Goal: Check status: Check status

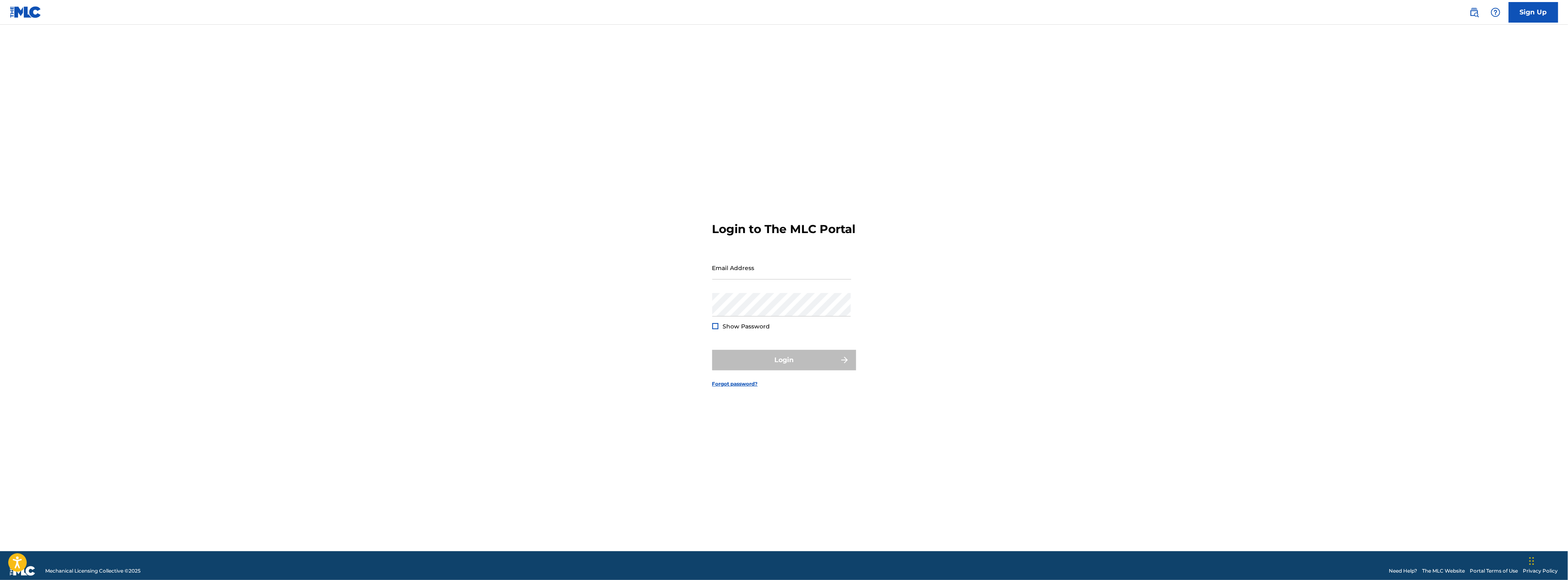
type input "[EMAIL_ADDRESS][DOMAIN_NAME]"
click at [717, 329] on div at bounding box center [715, 326] width 6 height 6
click at [784, 367] on button "Login" at bounding box center [784, 360] width 144 height 21
click at [746, 315] on input "Code" at bounding box center [781, 304] width 139 height 24
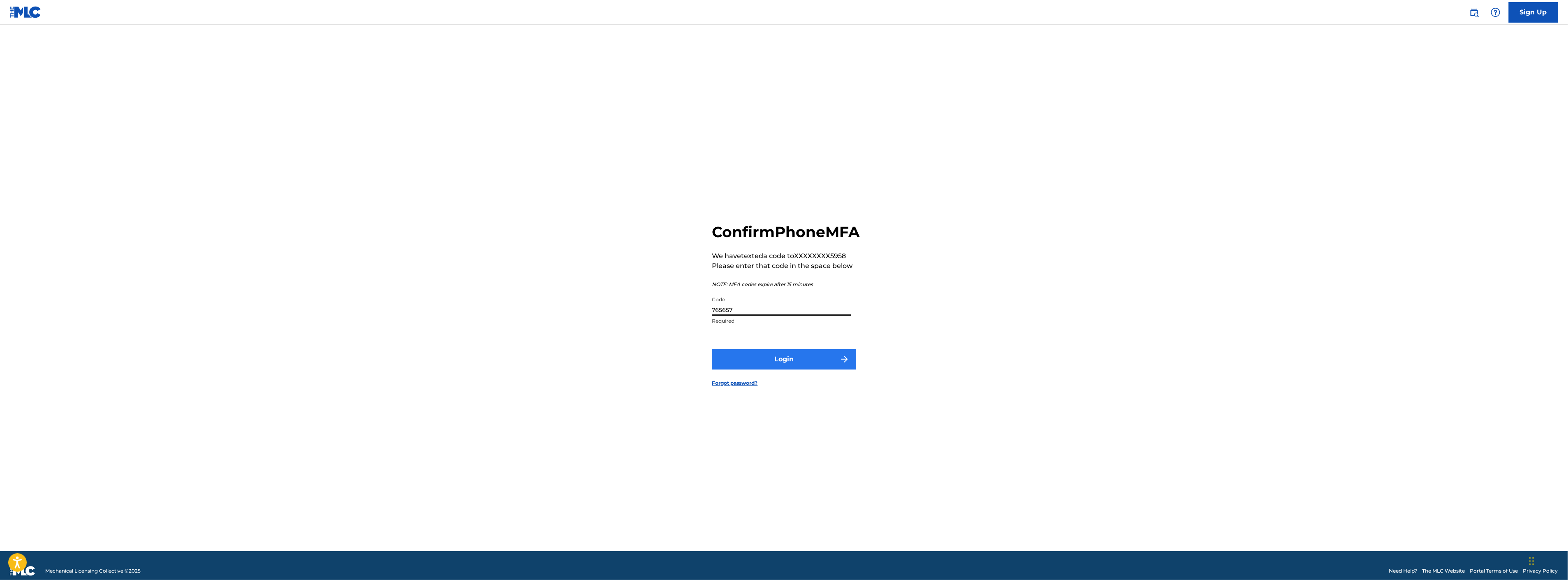
type input "765657"
click at [768, 365] on button "Login" at bounding box center [784, 359] width 144 height 21
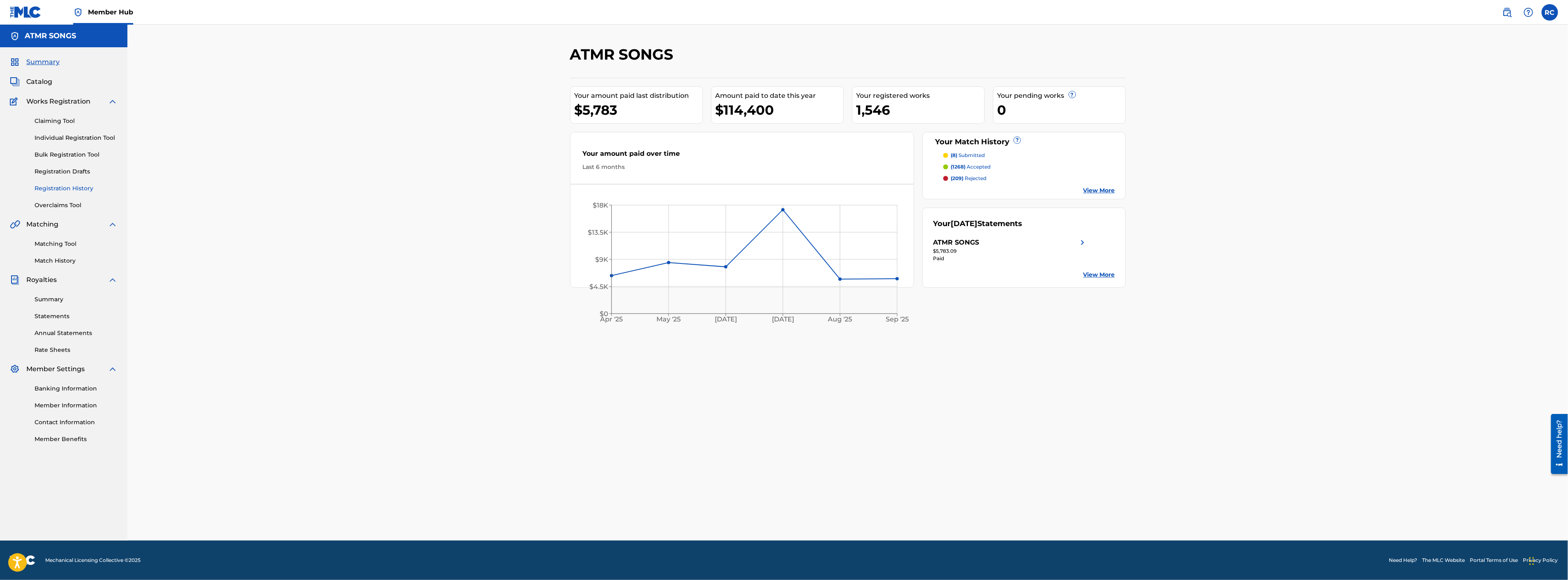
click at [75, 186] on link "Registration History" at bounding box center [76, 188] width 83 height 9
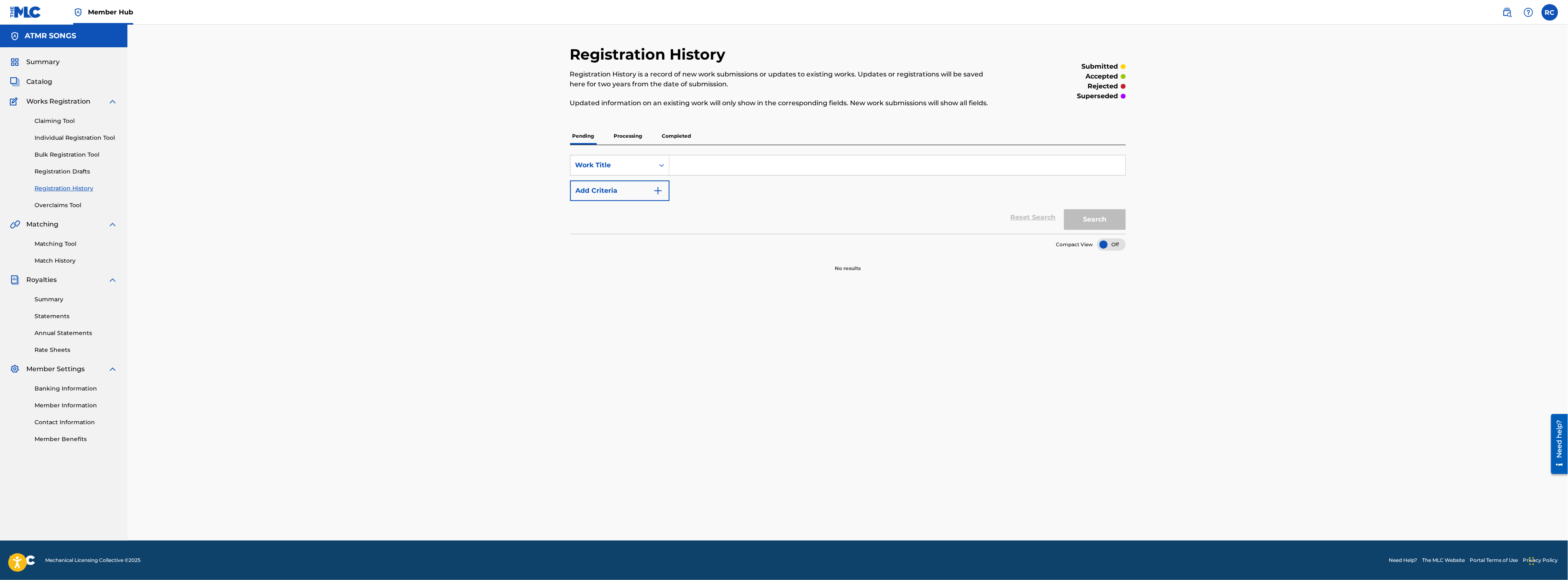
click at [641, 138] on p "Processing" at bounding box center [628, 136] width 34 height 17
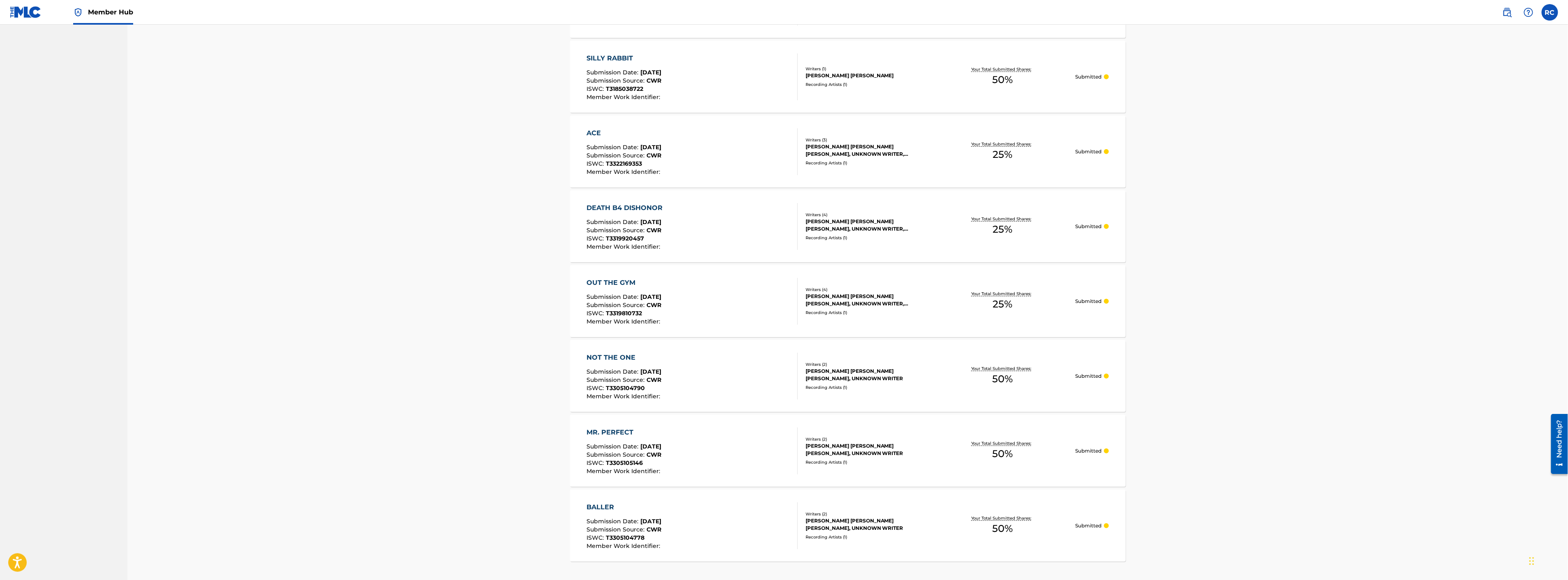
scroll to position [516, 0]
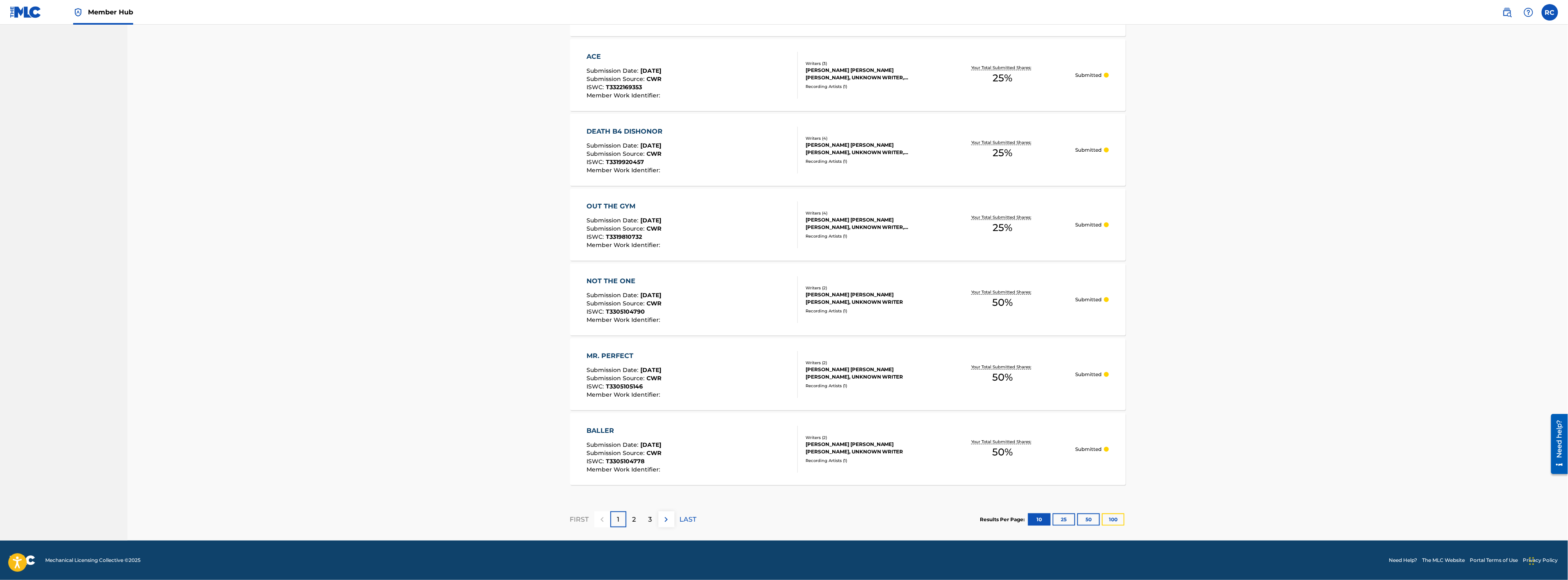
drag, startPoint x: 1115, startPoint y: 520, endPoint x: 1111, endPoint y: 519, distance: 4.1
click at [1115, 520] on button "100" at bounding box center [1112, 520] width 23 height 13
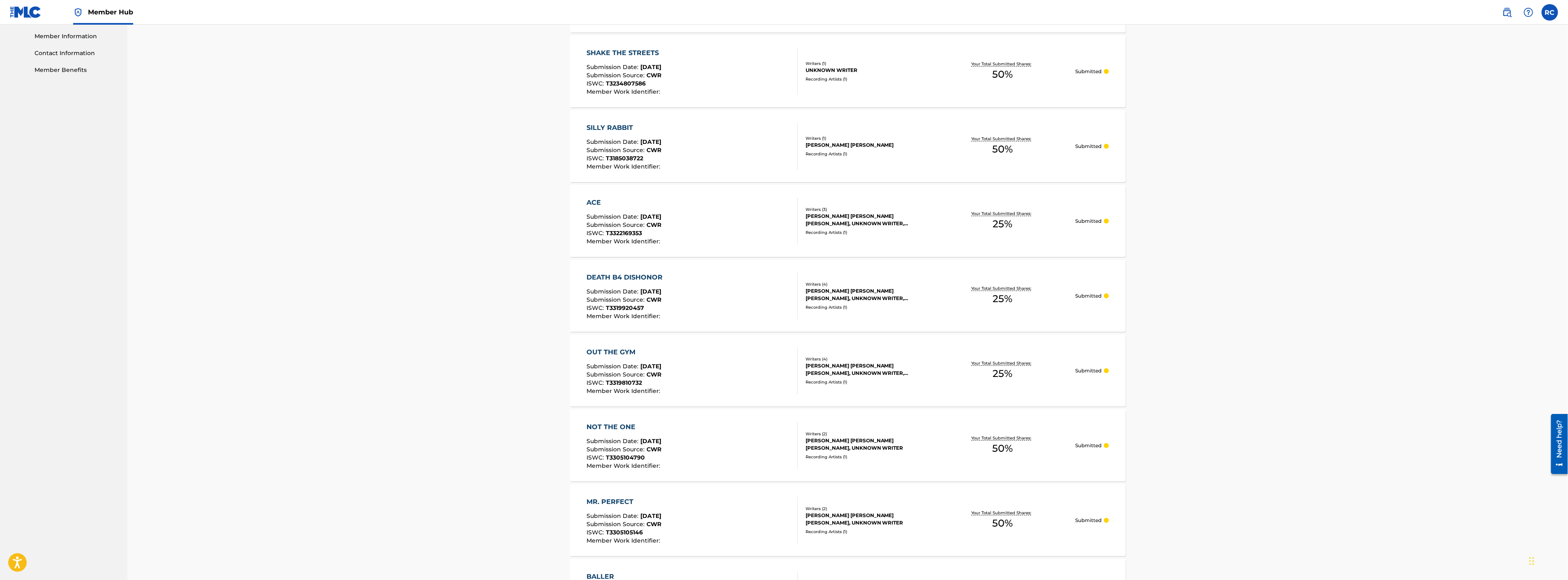
scroll to position [0, 0]
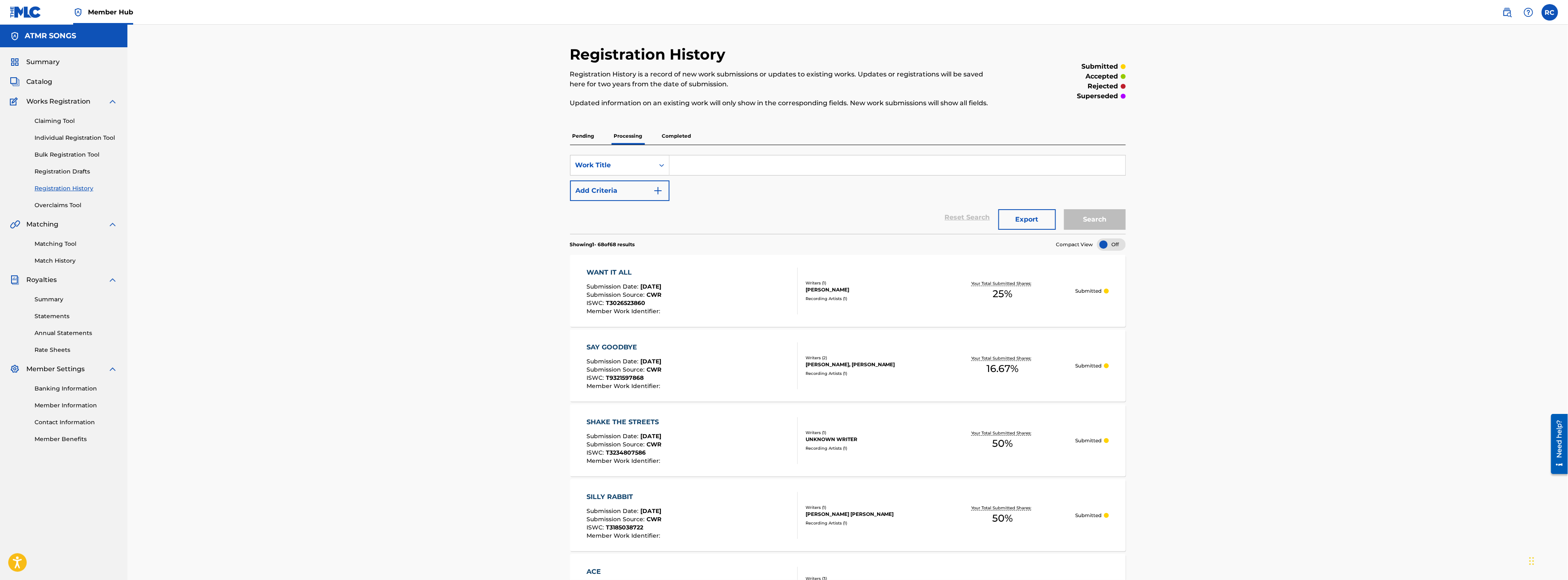
click at [686, 135] on p "Completed" at bounding box center [677, 136] width 34 height 17
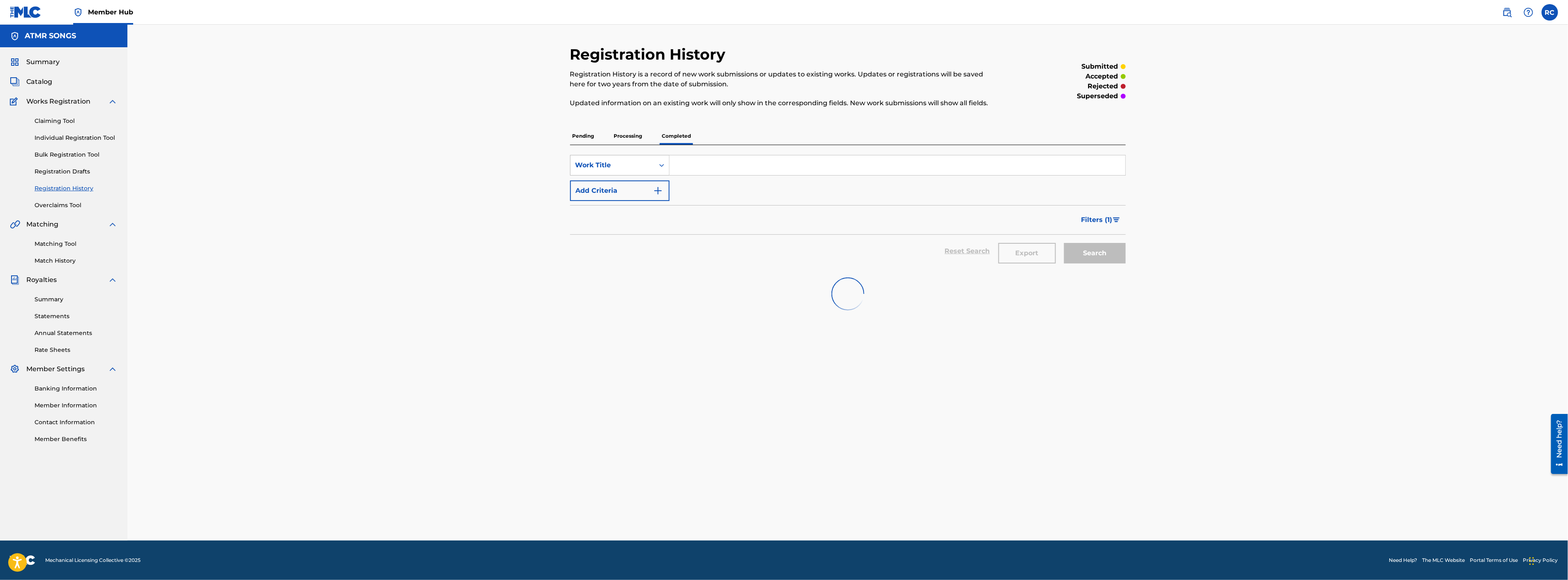
click at [642, 160] on div "Work Title" at bounding box center [612, 165] width 74 height 10
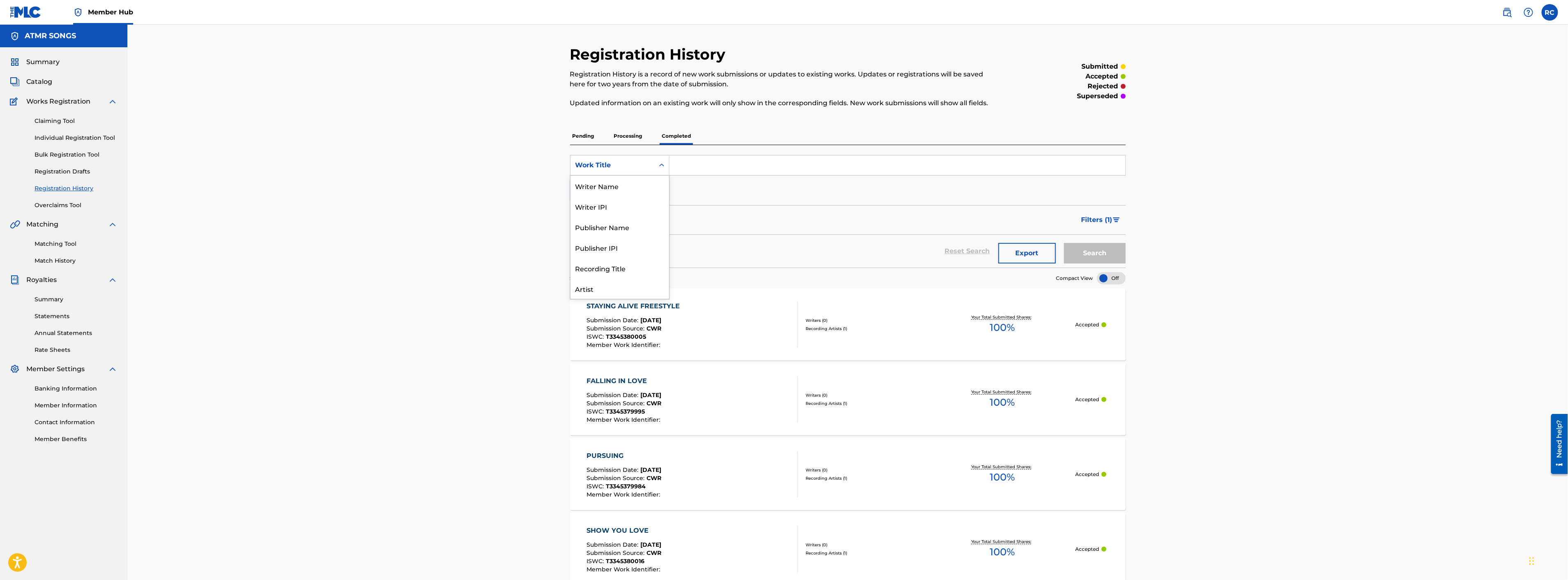
scroll to position [41, 0]
click at [612, 244] on div "Artist" at bounding box center [620, 247] width 99 height 21
click at [710, 169] on input "Search Form" at bounding box center [897, 166] width 456 height 20
type input "[PERSON_NAME]"
click at [1064, 243] on button "Search" at bounding box center [1095, 253] width 62 height 21
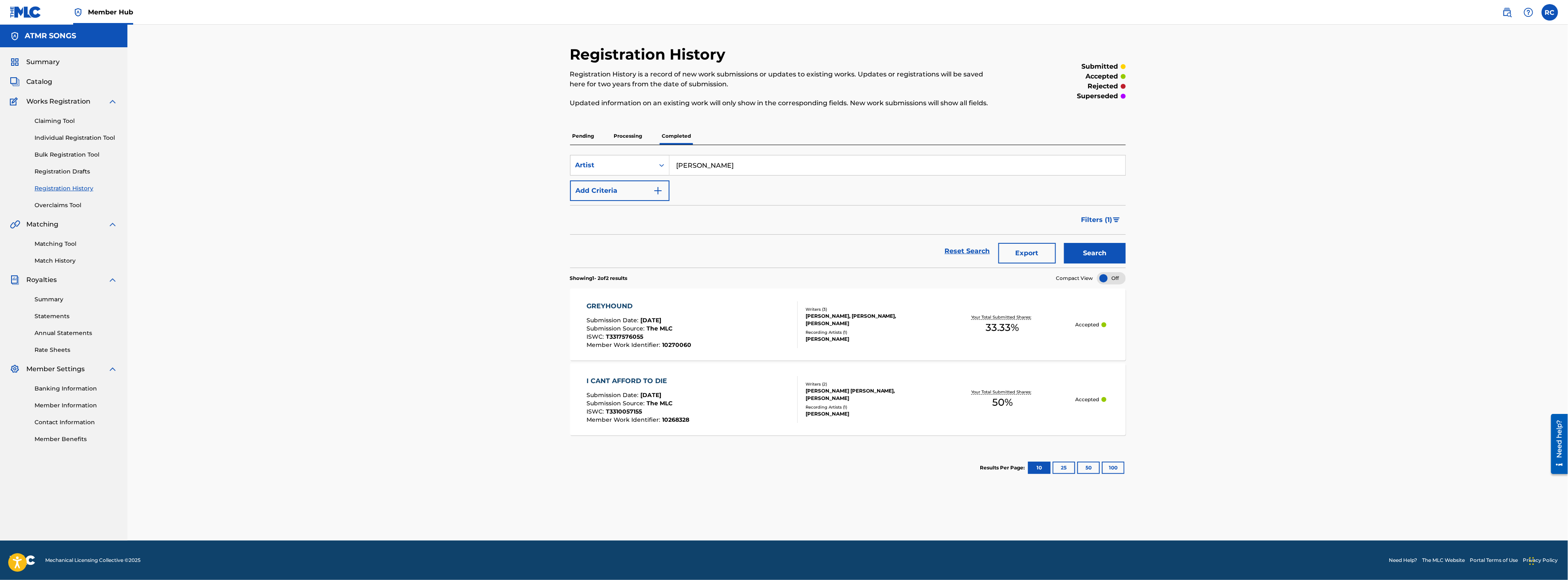
click at [637, 138] on p "Processing" at bounding box center [628, 136] width 34 height 17
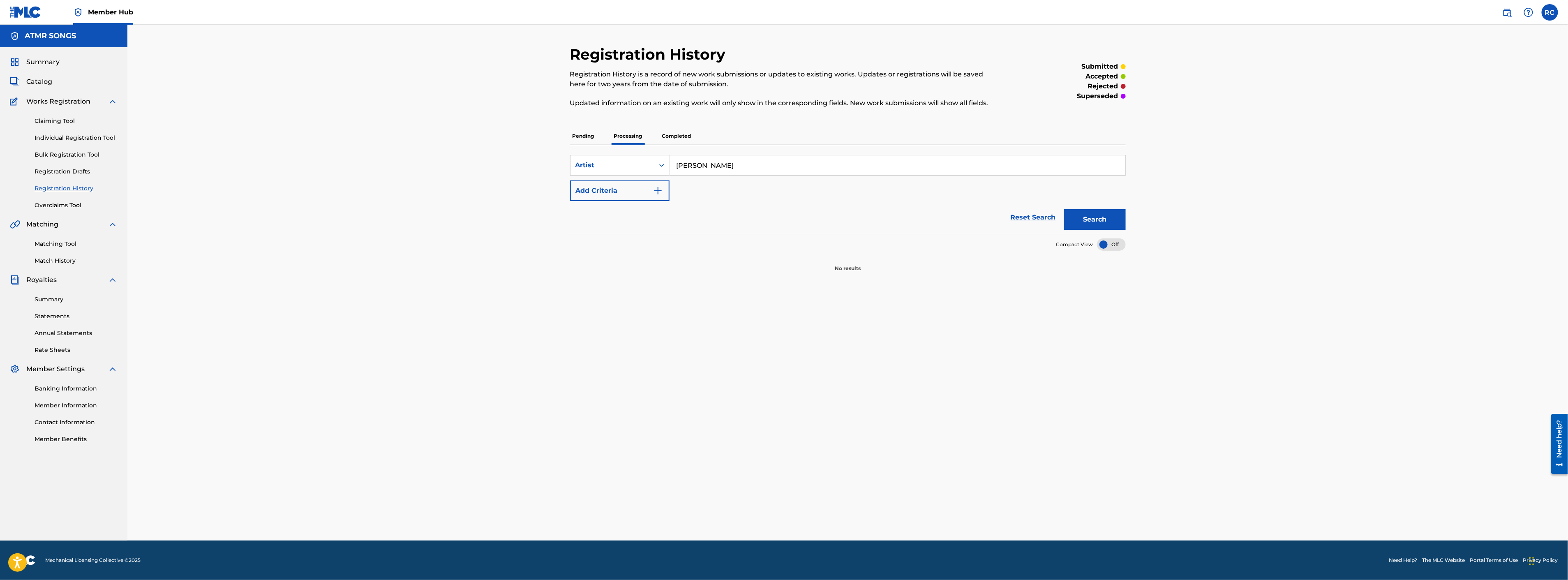
drag, startPoint x: 706, startPoint y: 167, endPoint x: 1036, endPoint y: 231, distance: 336.1
click at [706, 167] on input "[PERSON_NAME]" at bounding box center [897, 166] width 456 height 20
click at [1077, 222] on button "Search" at bounding box center [1095, 219] width 62 height 21
click at [682, 166] on input "[PERSON_NAME]" at bounding box center [897, 166] width 456 height 20
click at [583, 140] on p "Pending" at bounding box center [582, 136] width 26 height 17
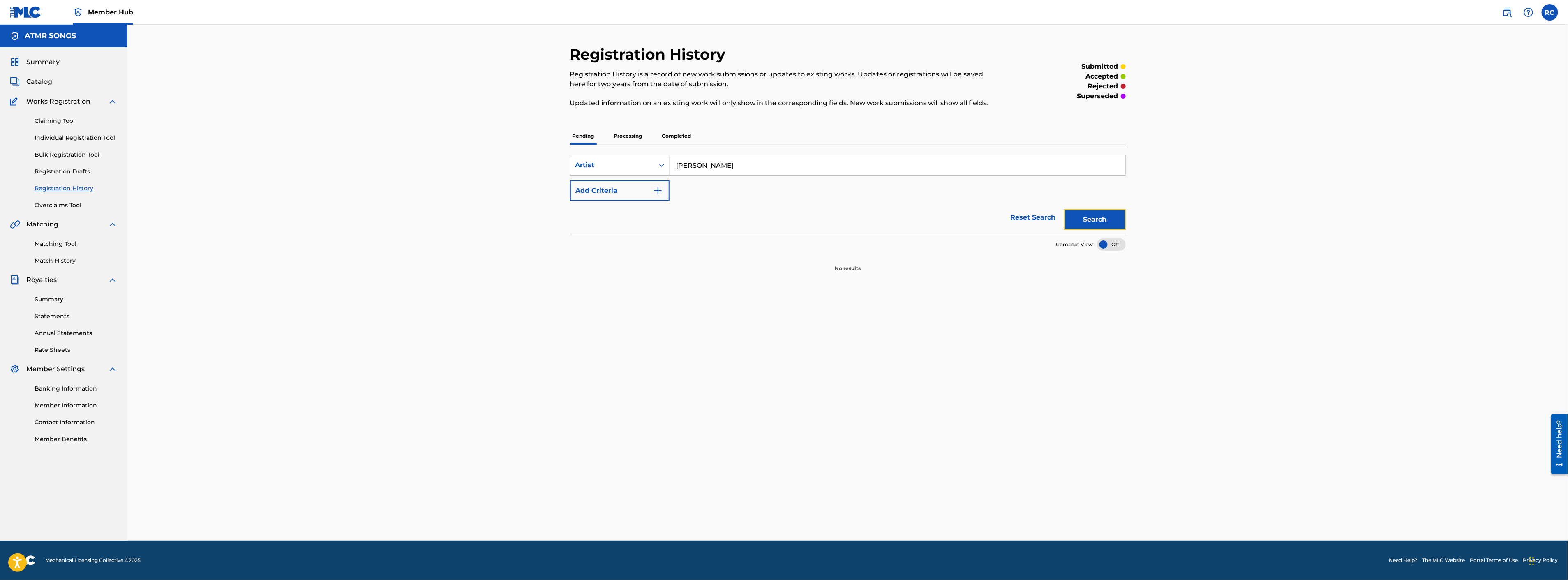
click at [1123, 227] on button "Search" at bounding box center [1095, 219] width 62 height 21
click at [738, 166] on input "[PERSON_NAME]" at bounding box center [897, 166] width 456 height 20
click at [628, 131] on p "Processing" at bounding box center [628, 136] width 34 height 17
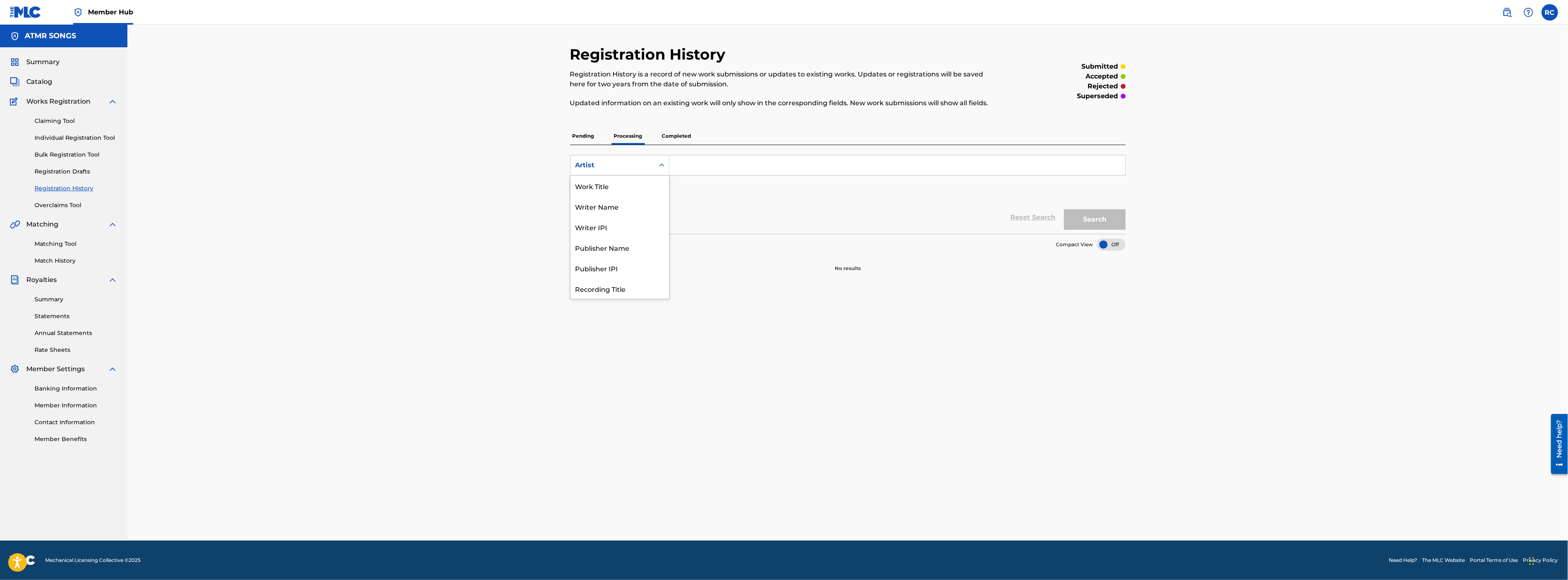
click at [656, 161] on div "Search Form" at bounding box center [661, 165] width 14 height 14
click at [613, 184] on div "Writer IPI" at bounding box center [620, 186] width 99 height 21
click at [671, 137] on p "Completed" at bounding box center [677, 136] width 34 height 17
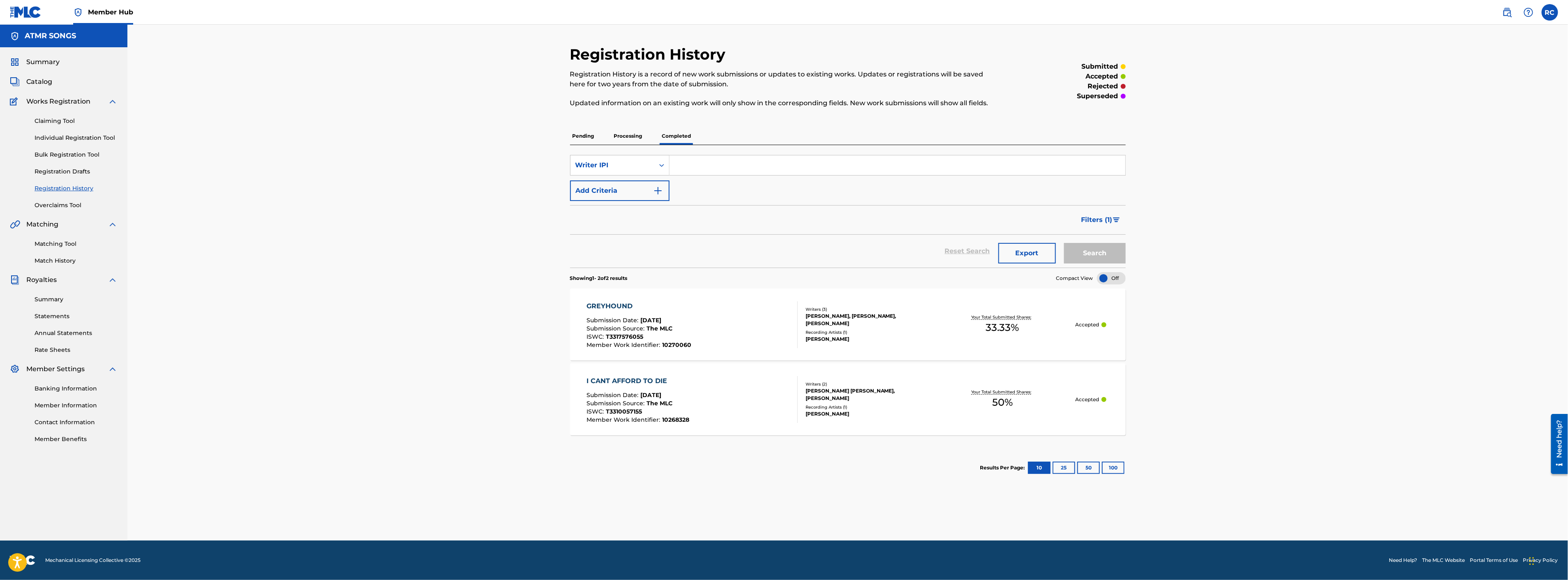
click at [640, 139] on p "Processing" at bounding box center [628, 136] width 34 height 17
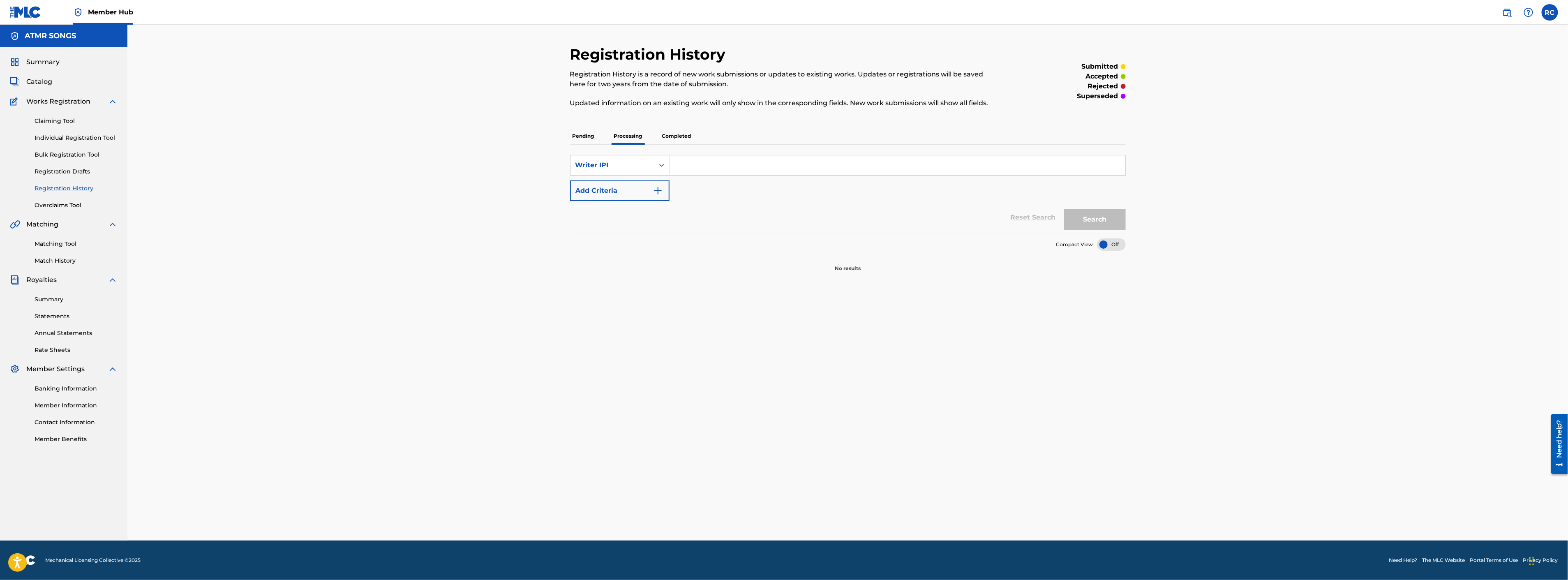
click at [588, 140] on p "Pending" at bounding box center [582, 136] width 26 height 17
click at [71, 169] on link "Registration Drafts" at bounding box center [76, 172] width 83 height 9
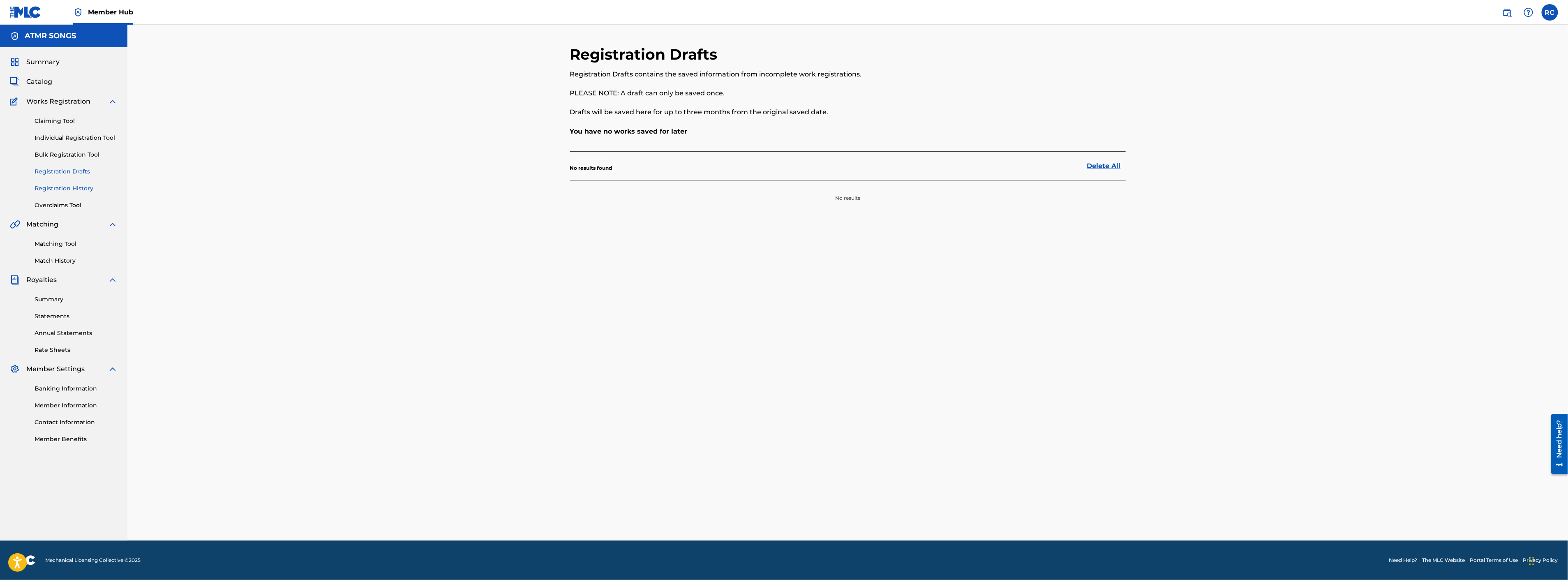
click at [78, 191] on link "Registration History" at bounding box center [76, 188] width 83 height 9
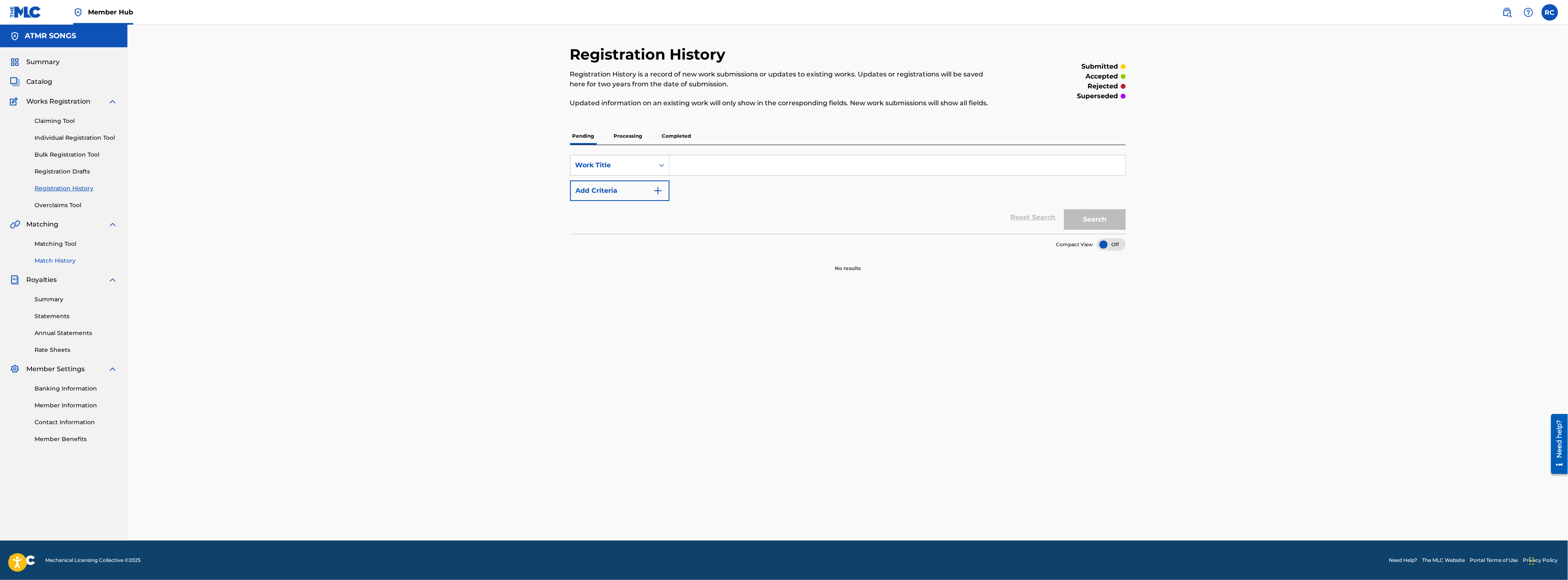
click at [63, 259] on link "Match History" at bounding box center [76, 261] width 83 height 9
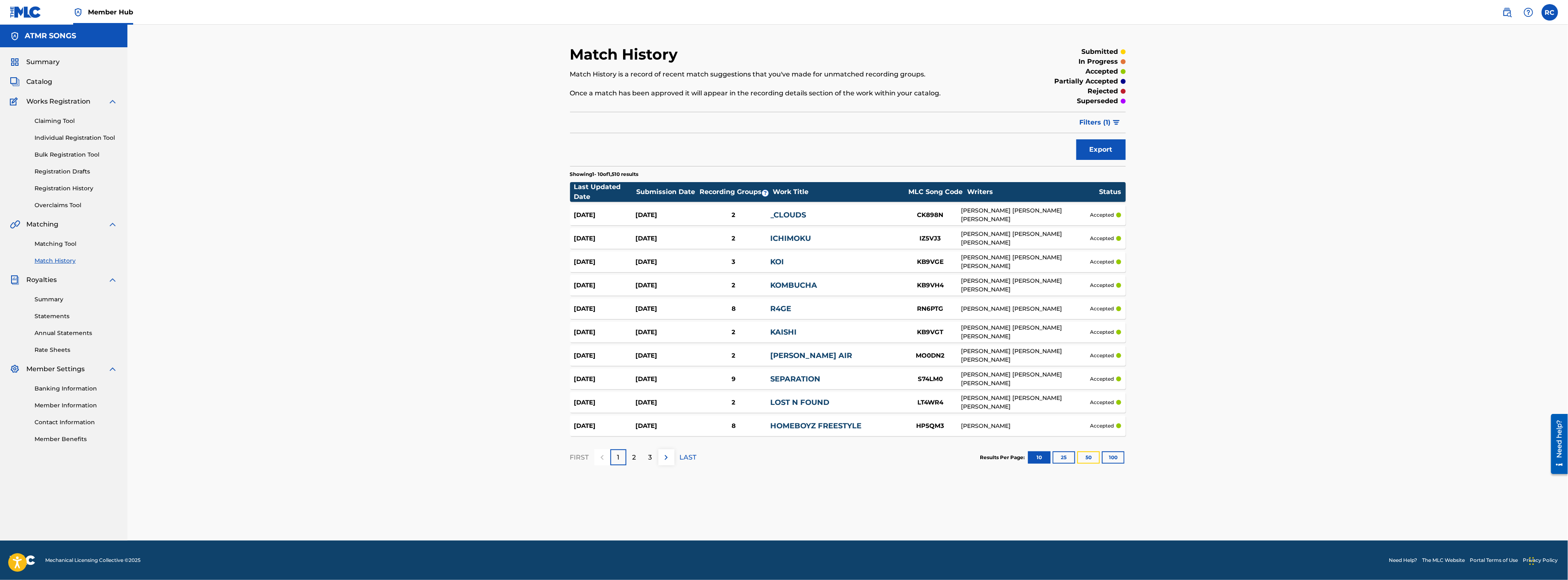
click at [1087, 459] on button "50" at bounding box center [1088, 458] width 23 height 13
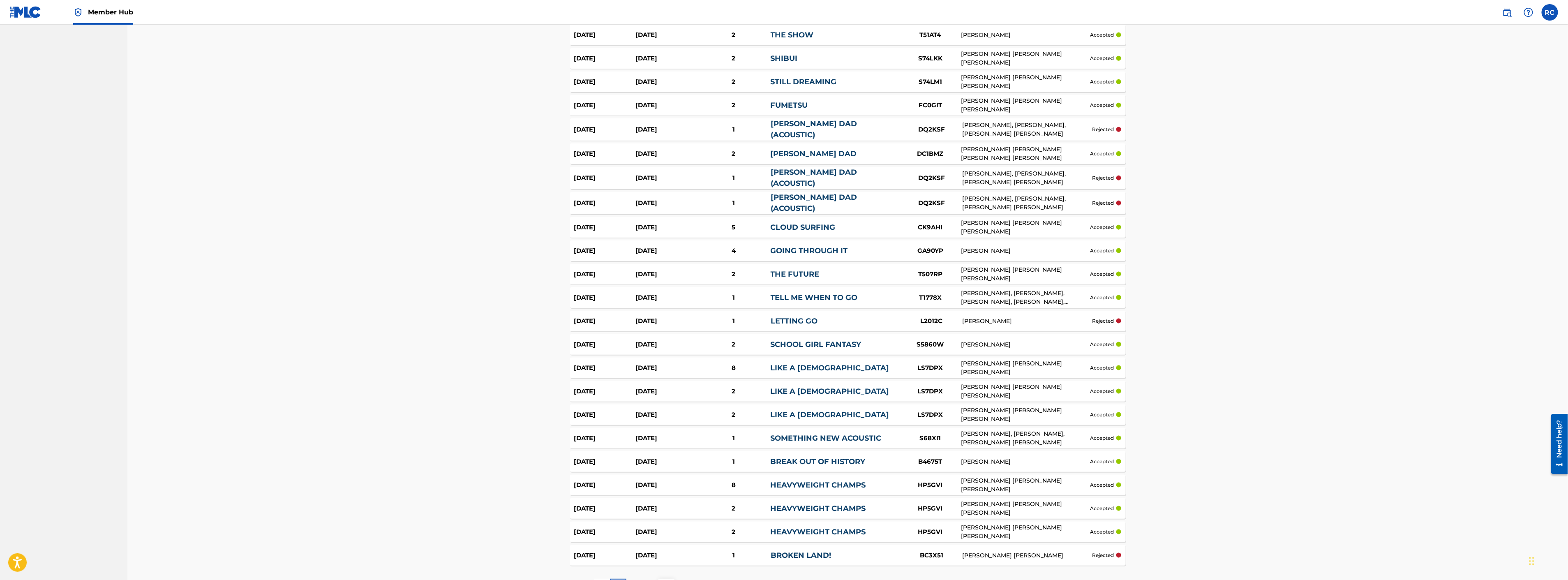
scroll to position [875, 0]
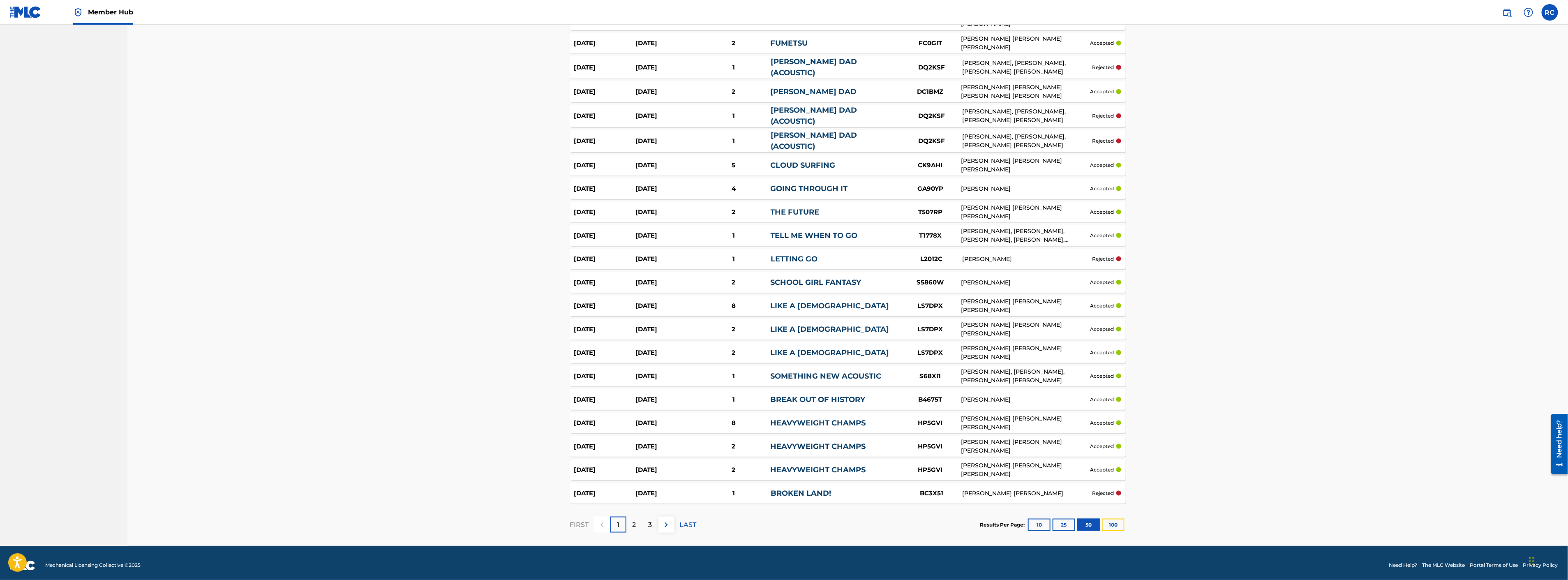
click at [1114, 519] on button "100" at bounding box center [1112, 526] width 23 height 13
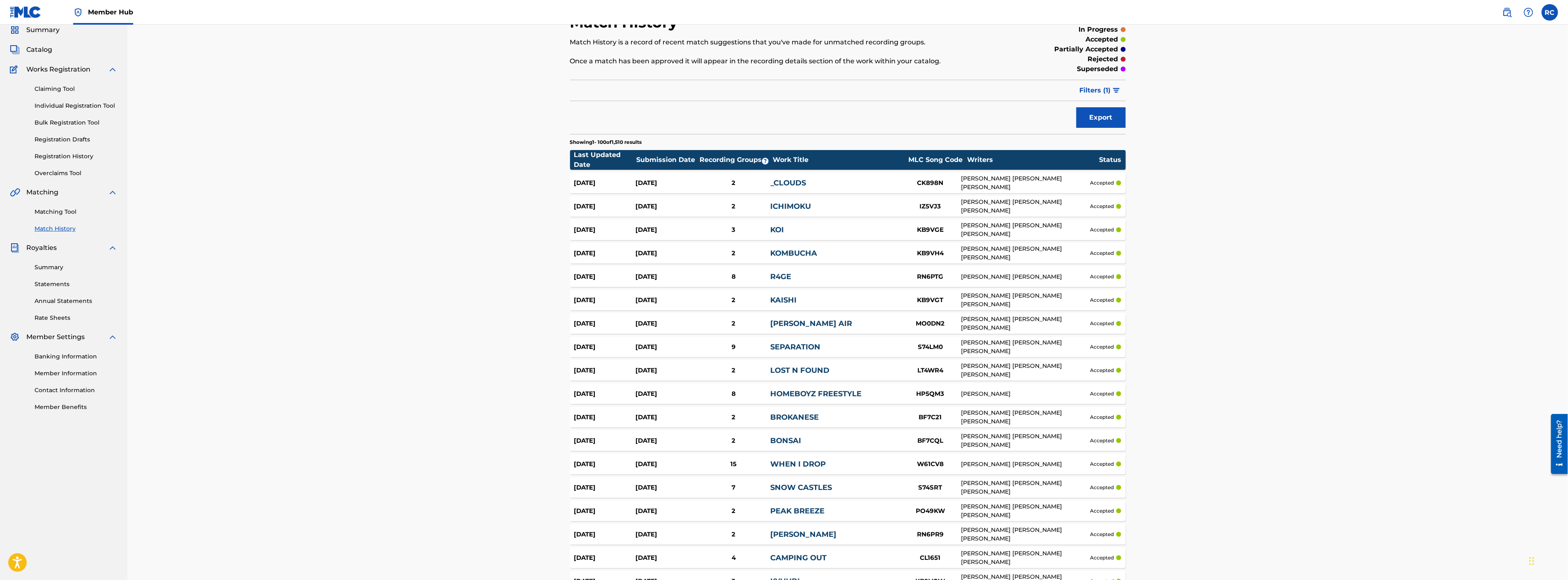
scroll to position [0, 0]
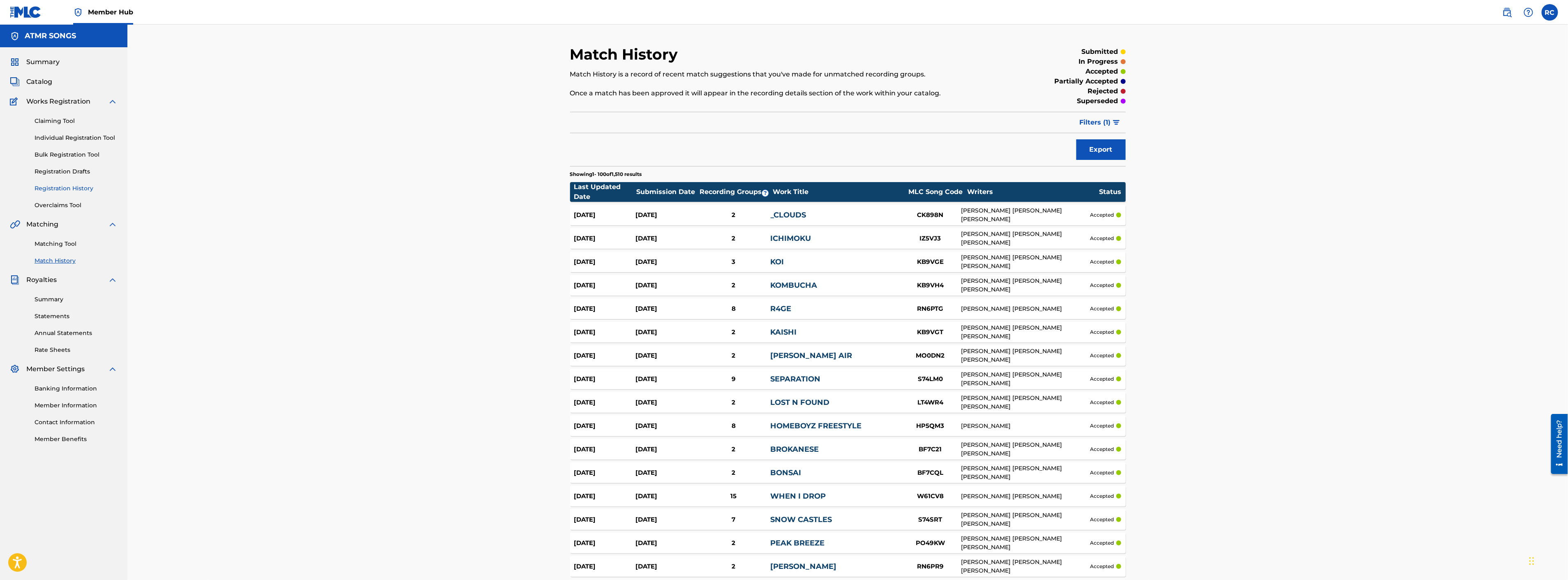
click at [59, 186] on link "Registration History" at bounding box center [76, 188] width 83 height 9
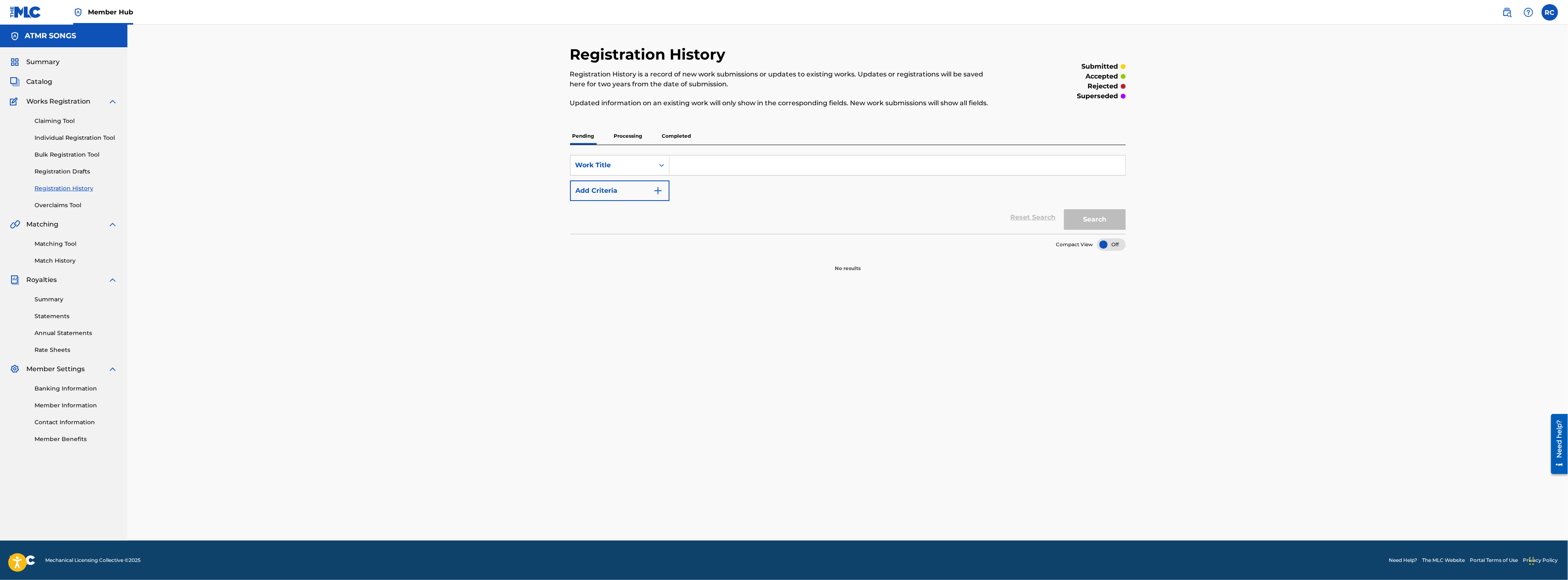
click at [768, 167] on input "Search Form" at bounding box center [897, 166] width 456 height 20
paste input "When Your Yellow Brick Road Turns Blue"
type input "When Your Yellow Brick Road Turns Blue"
click at [1103, 218] on button "Search" at bounding box center [1095, 219] width 62 height 21
drag, startPoint x: 638, startPoint y: 136, endPoint x: 671, endPoint y: 142, distance: 33.5
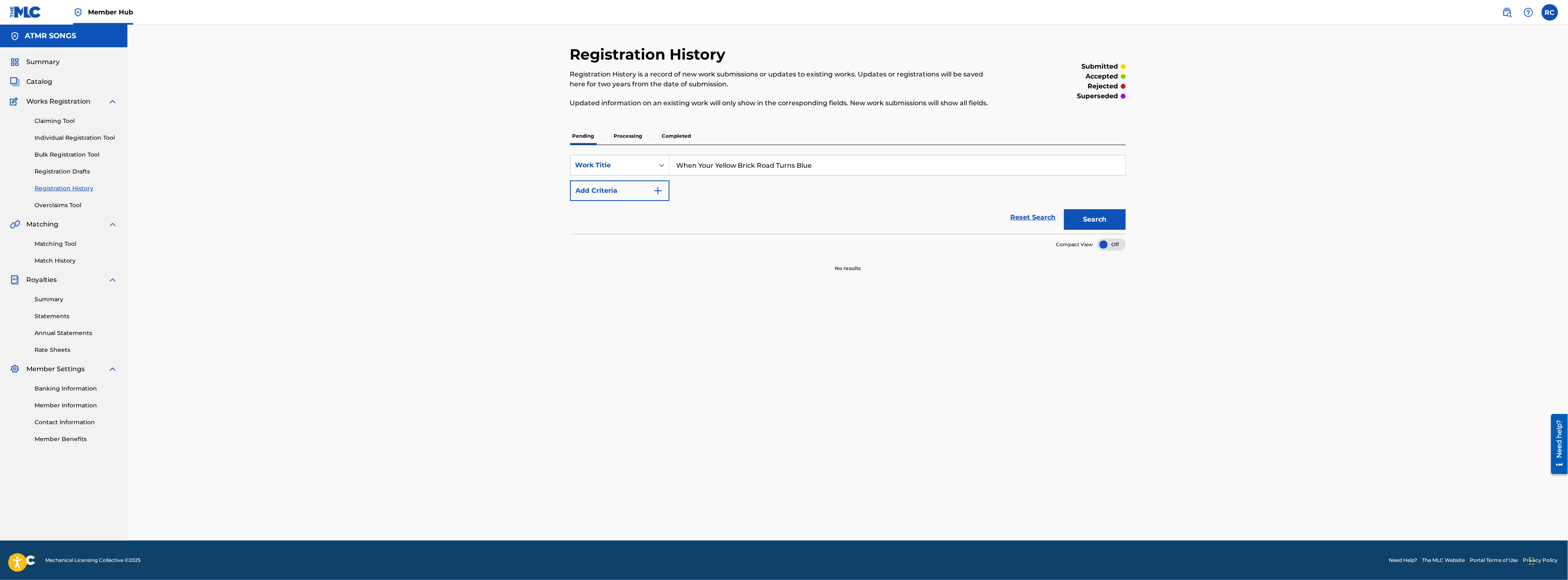
click at [638, 136] on p "Processing" at bounding box center [628, 136] width 34 height 17
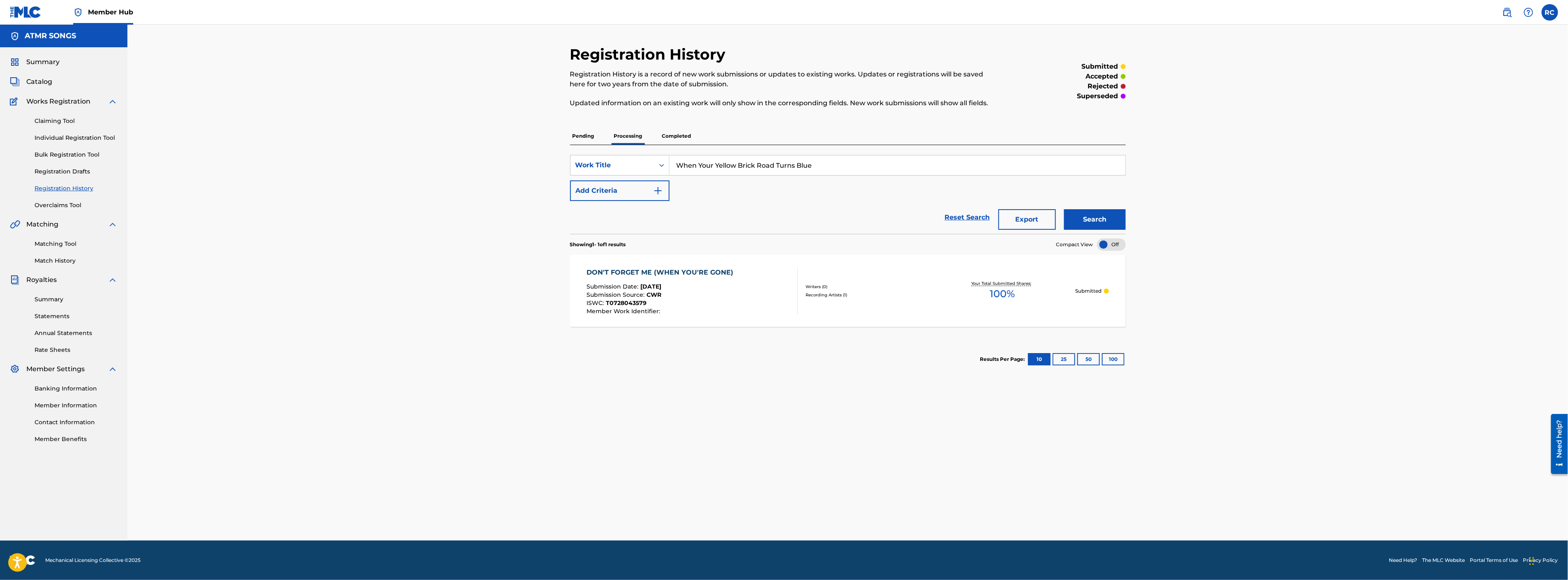
click at [848, 163] on input "When Your Yellow Brick Road Turns Blue" at bounding box center [897, 166] width 456 height 20
click at [681, 139] on p "Completed" at bounding box center [677, 136] width 34 height 17
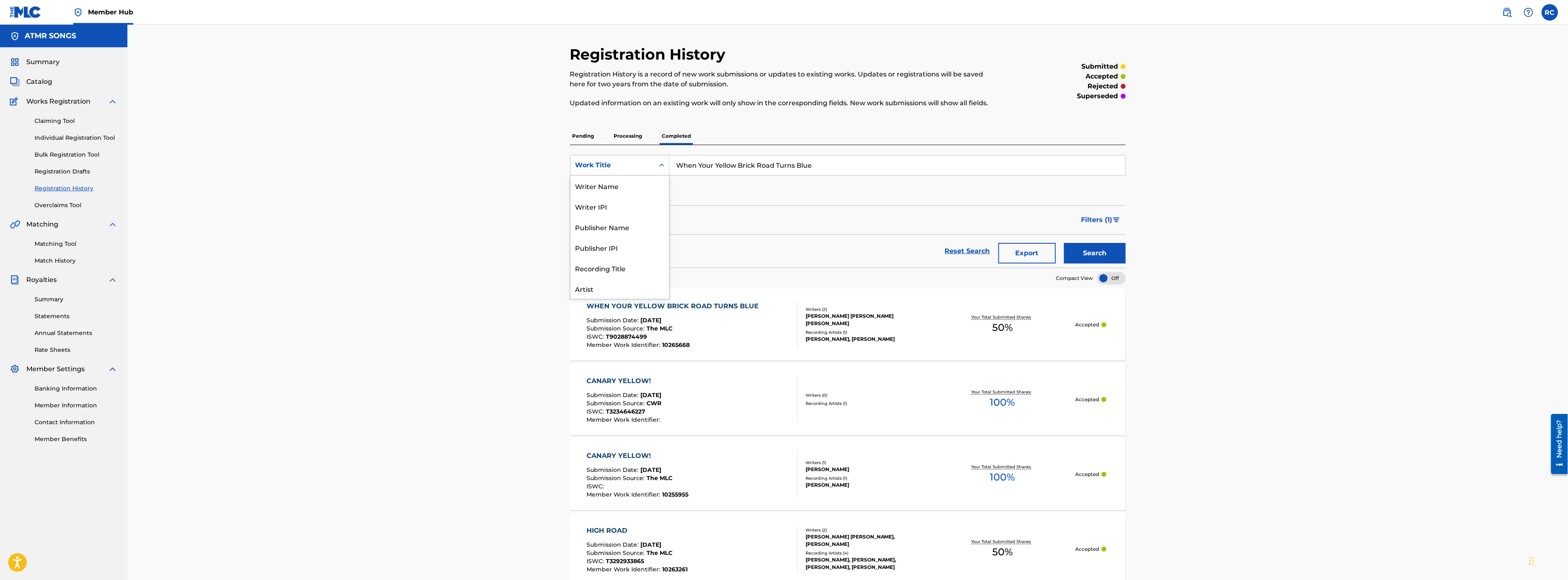
click at [655, 165] on div "Search Form" at bounding box center [661, 165] width 14 height 14
drag, startPoint x: 715, startPoint y: 177, endPoint x: 716, endPoint y: 186, distance: 9.1
click at [715, 177] on div "SearchWithCriteria8dc5d2fc-184a-4f34-9e5d-62acf5a53548 Work Title When Your Yel…" at bounding box center [847, 178] width 555 height 46
click at [614, 194] on button "Add Criteria" at bounding box center [620, 190] width 100 height 21
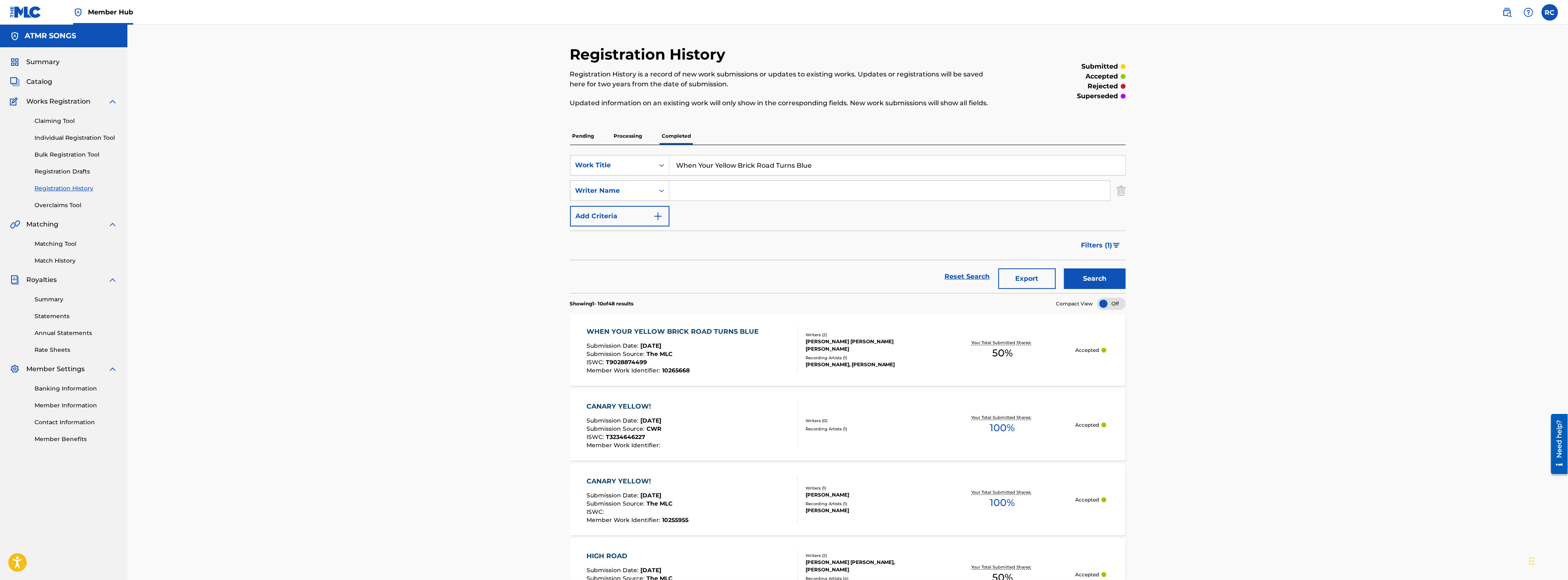
click at [615, 196] on div "Writer Name" at bounding box center [612, 190] width 84 height 15
click at [702, 190] on input "Search Form" at bounding box center [890, 191] width 440 height 20
type input "[PERSON_NAME]"
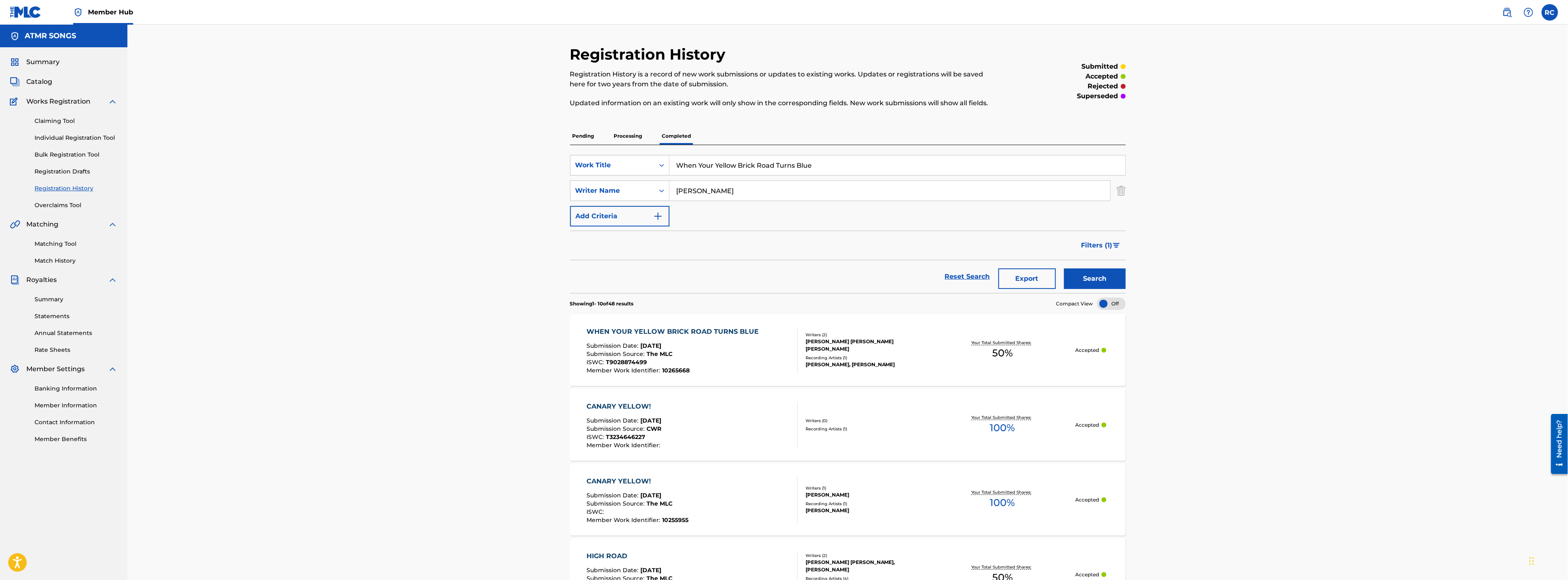
click at [754, 169] on input "When Your Yellow Brick Road Turns Blue" at bounding box center [897, 166] width 456 height 20
click at [755, 169] on input "When Your Yellow Brick Road Turns Blue" at bounding box center [897, 166] width 456 height 20
click at [741, 194] on input "[PERSON_NAME]" at bounding box center [890, 191] width 440 height 20
click at [732, 190] on input "[PERSON_NAME]" at bounding box center [890, 191] width 440 height 20
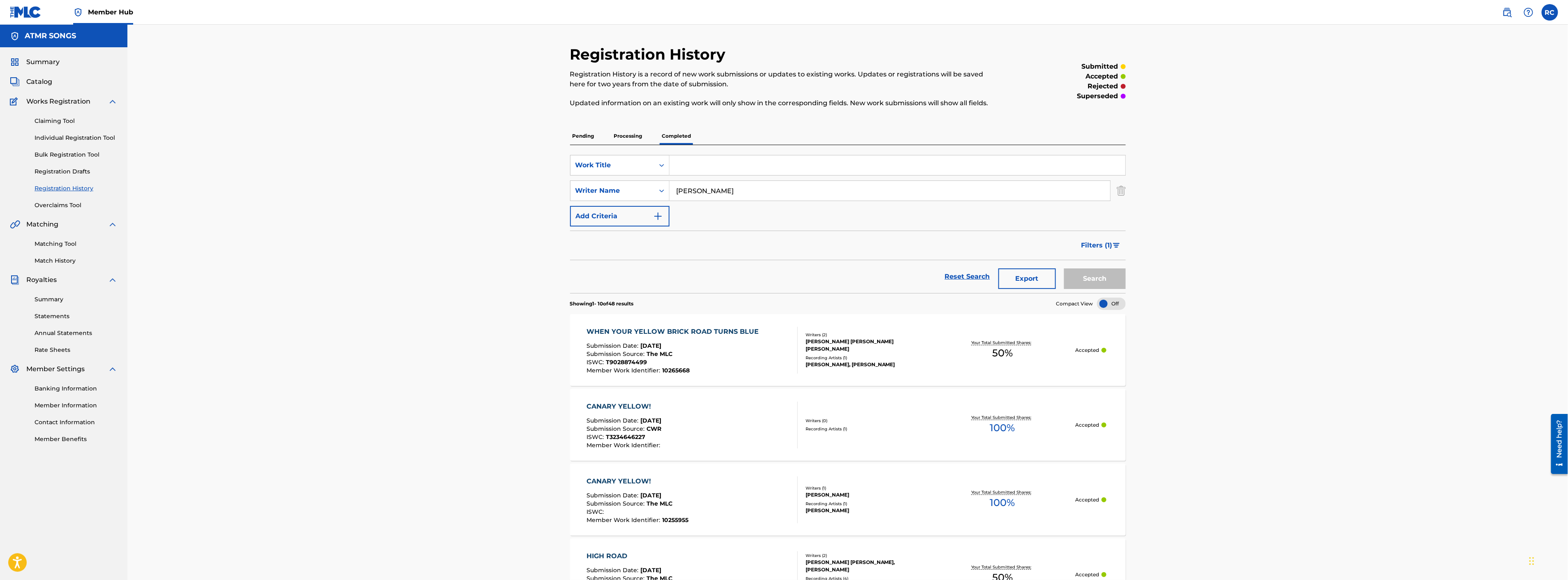
click at [630, 138] on p "Processing" at bounding box center [628, 136] width 34 height 17
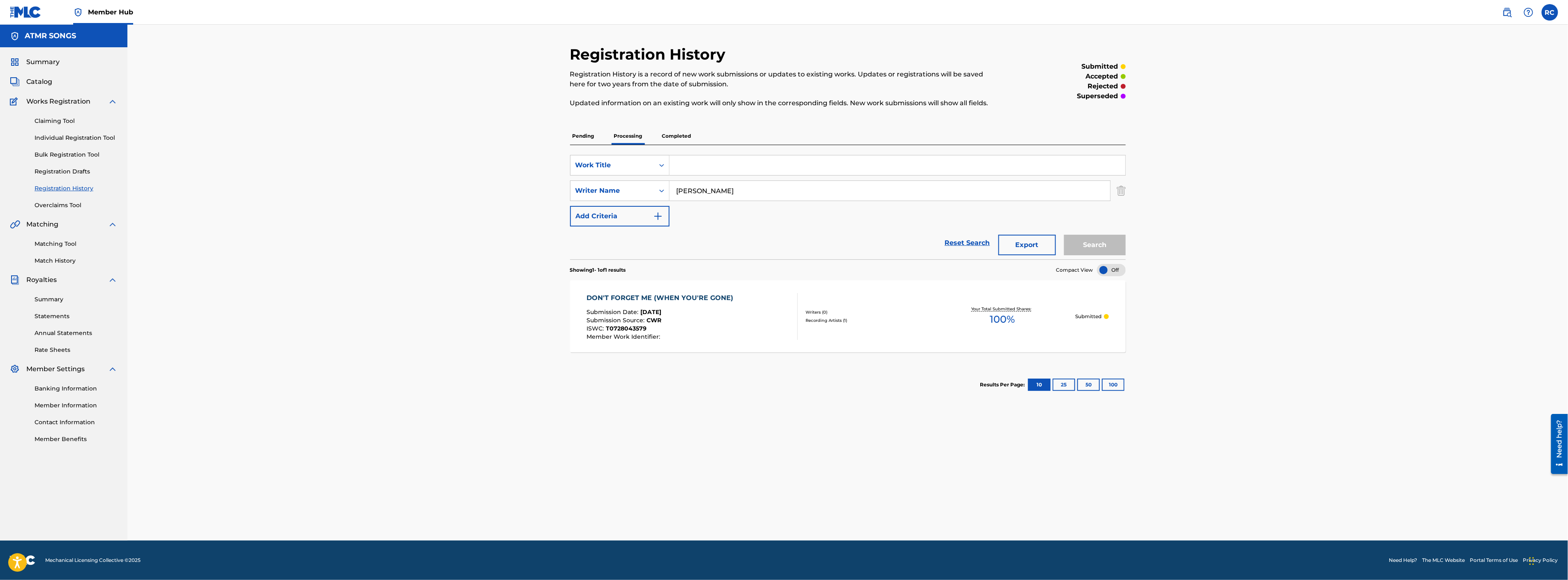
click at [681, 138] on p "Completed" at bounding box center [677, 136] width 34 height 17
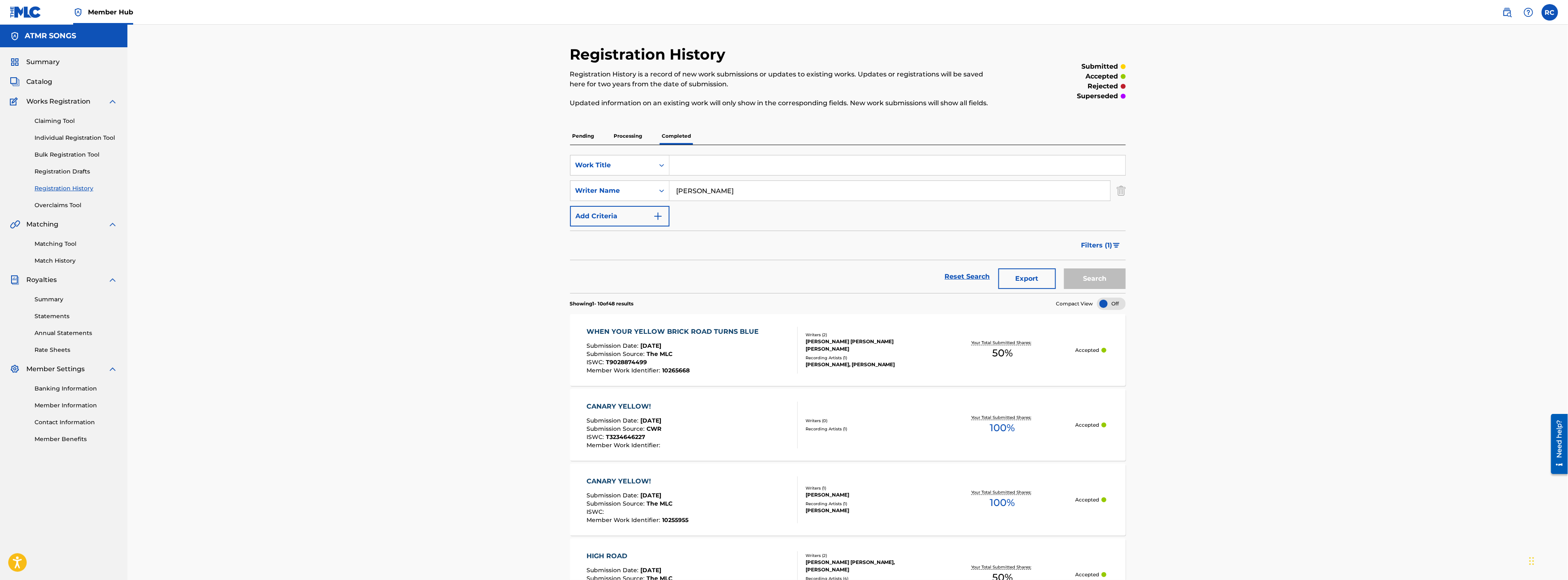
click at [707, 191] on input "[PERSON_NAME]" at bounding box center [890, 191] width 440 height 20
click at [1097, 246] on span "Filters ( 1 )" at bounding box center [1097, 245] width 31 height 10
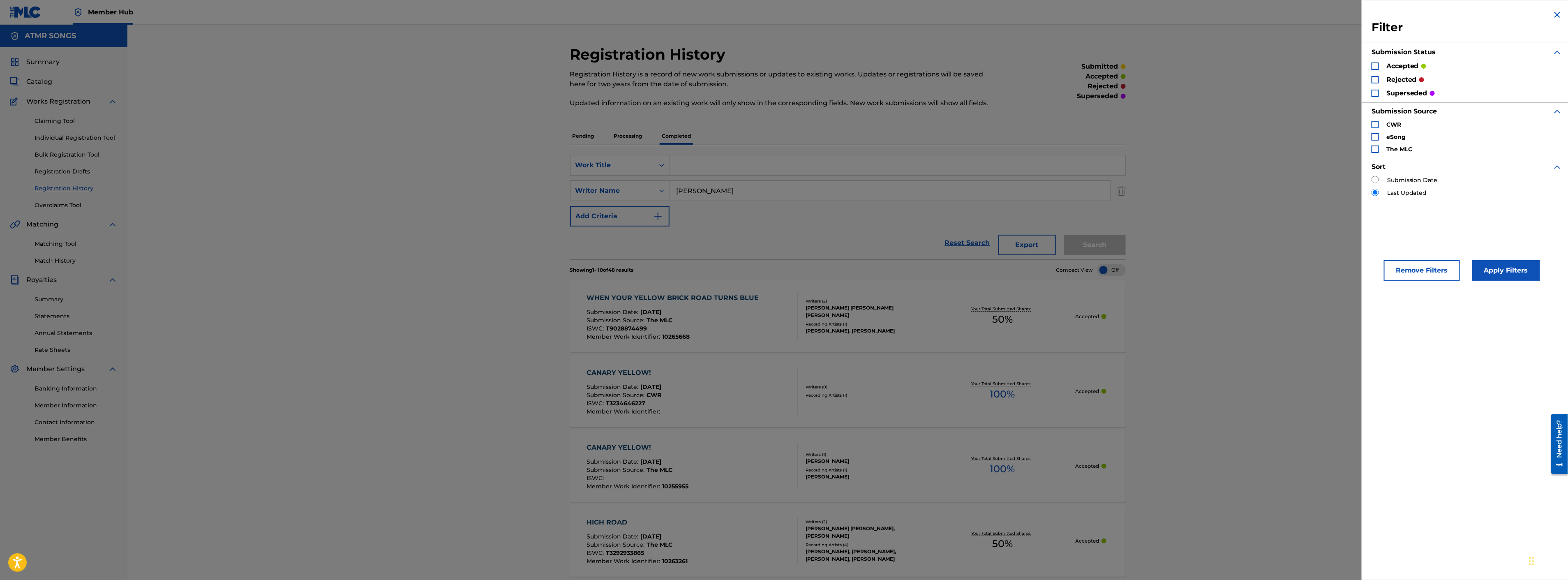
click at [1554, 14] on img "Search Form" at bounding box center [1557, 14] width 10 height 10
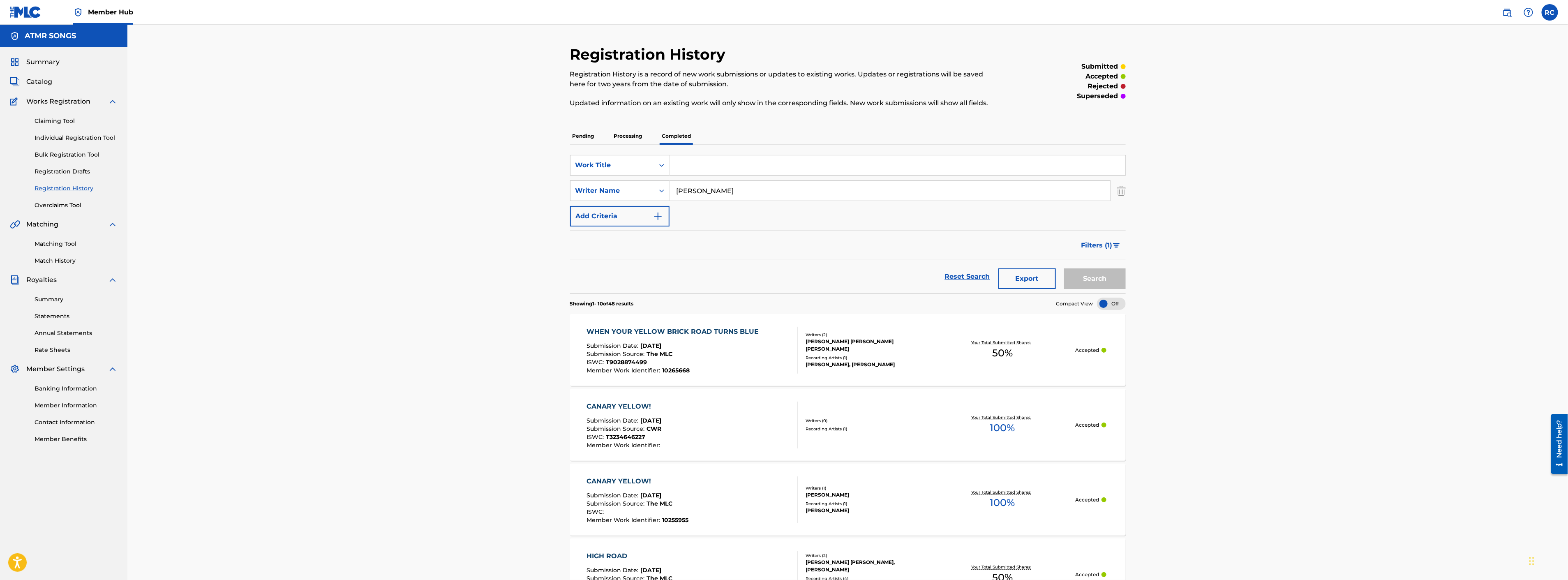
click at [706, 193] on input "[PERSON_NAME]" at bounding box center [890, 191] width 440 height 20
click at [636, 138] on p "Processing" at bounding box center [628, 136] width 34 height 17
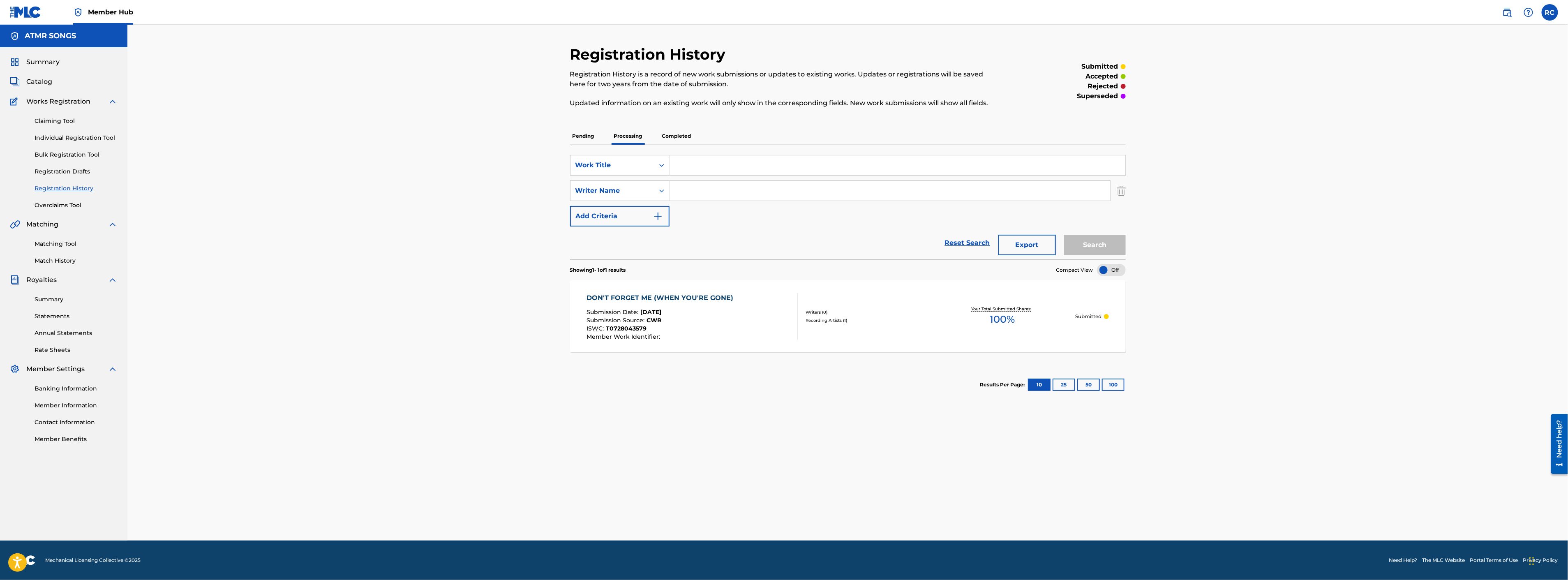
click at [72, 187] on link "Registration History" at bounding box center [76, 188] width 83 height 9
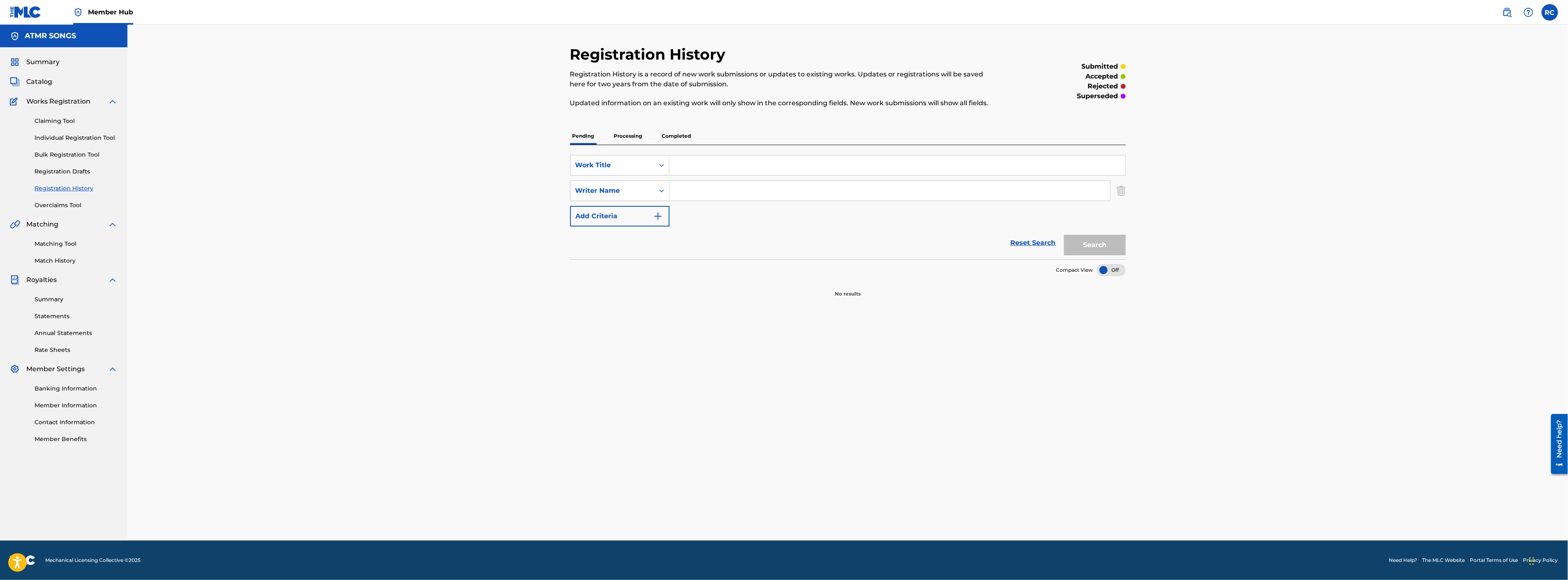
click at [628, 134] on p "Processing" at bounding box center [628, 136] width 34 height 17
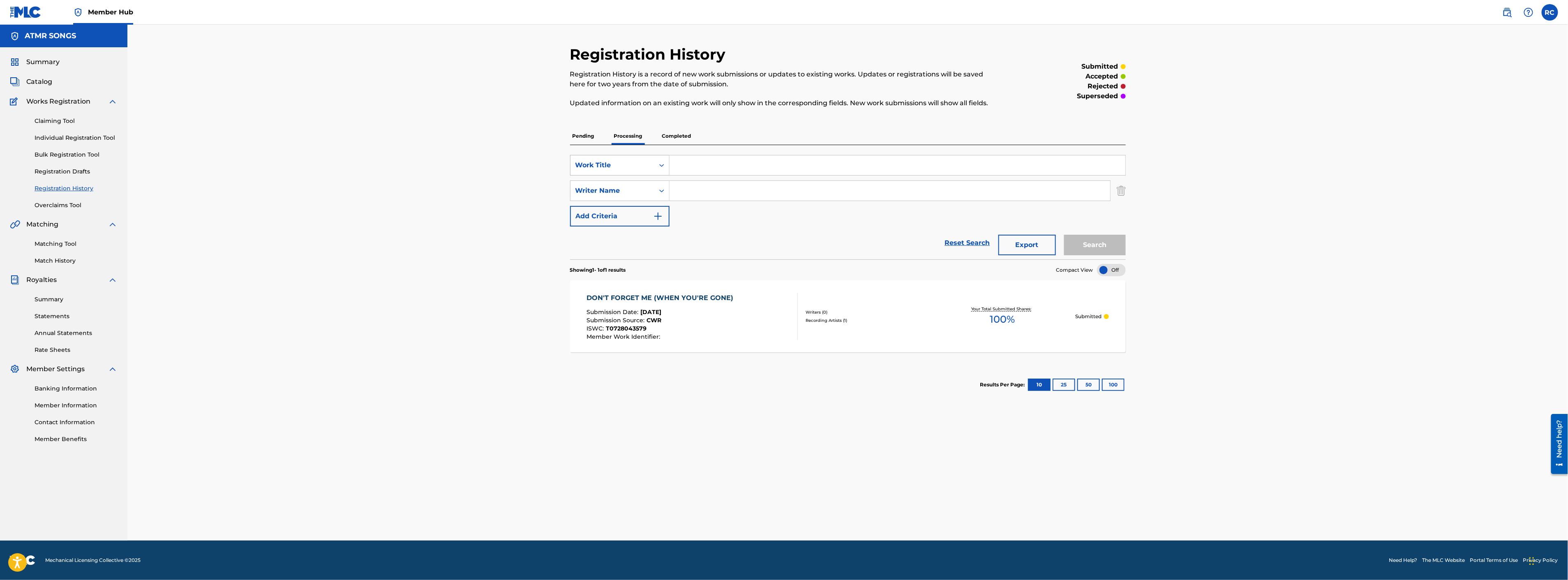
click at [639, 168] on div "Work Title" at bounding box center [612, 165] width 74 height 10
click at [581, 137] on p "Pending" at bounding box center [582, 136] width 26 height 17
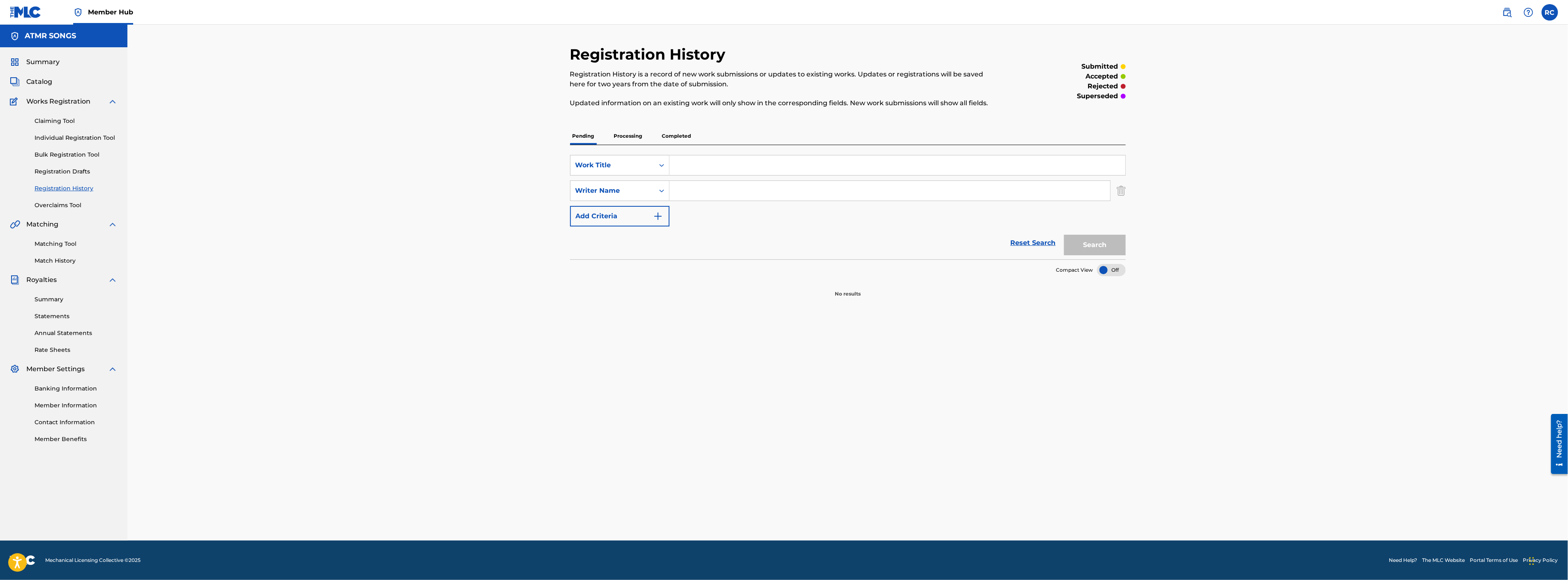
click at [633, 140] on p "Processing" at bounding box center [628, 136] width 34 height 17
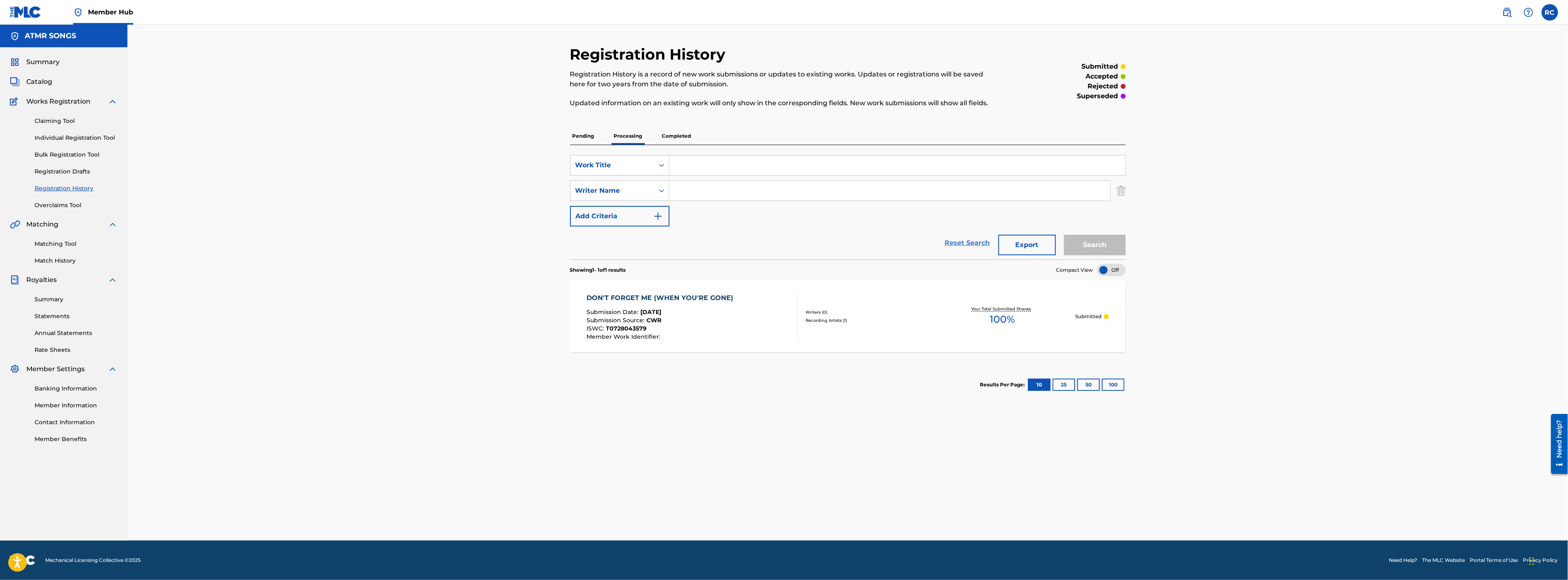
click at [959, 244] on link "Reset Search" at bounding box center [967, 243] width 53 height 18
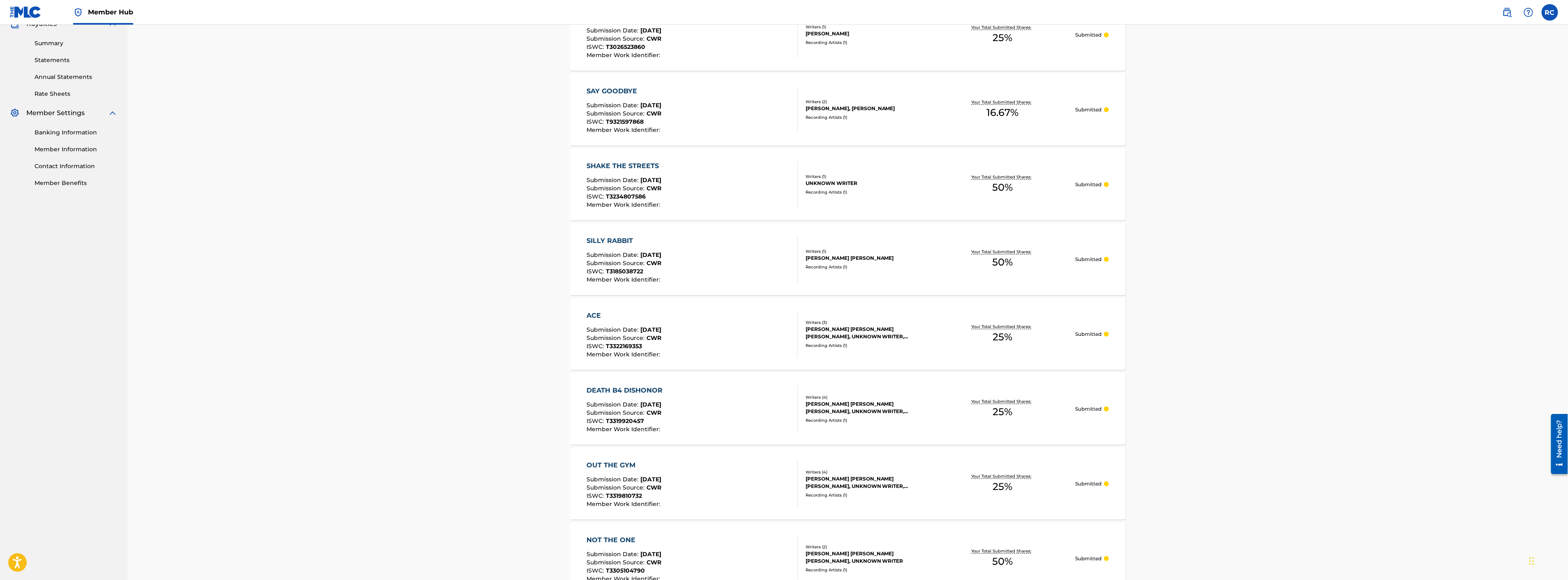
scroll to position [256, 0]
click at [834, 185] on div "UNKNOWN WRITER" at bounding box center [867, 184] width 124 height 7
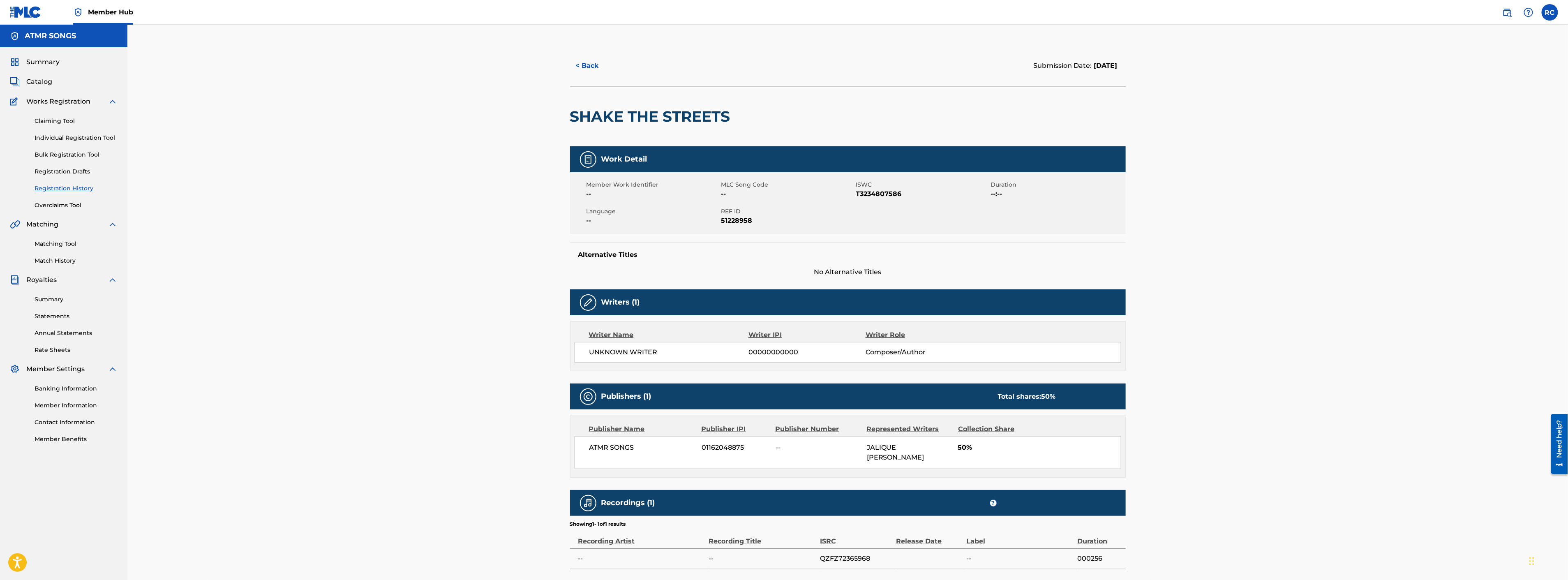
click at [912, 449] on span "JALIQUE [PERSON_NAME]" at bounding box center [896, 453] width 58 height 18
click at [593, 63] on button "< Back" at bounding box center [594, 65] width 49 height 21
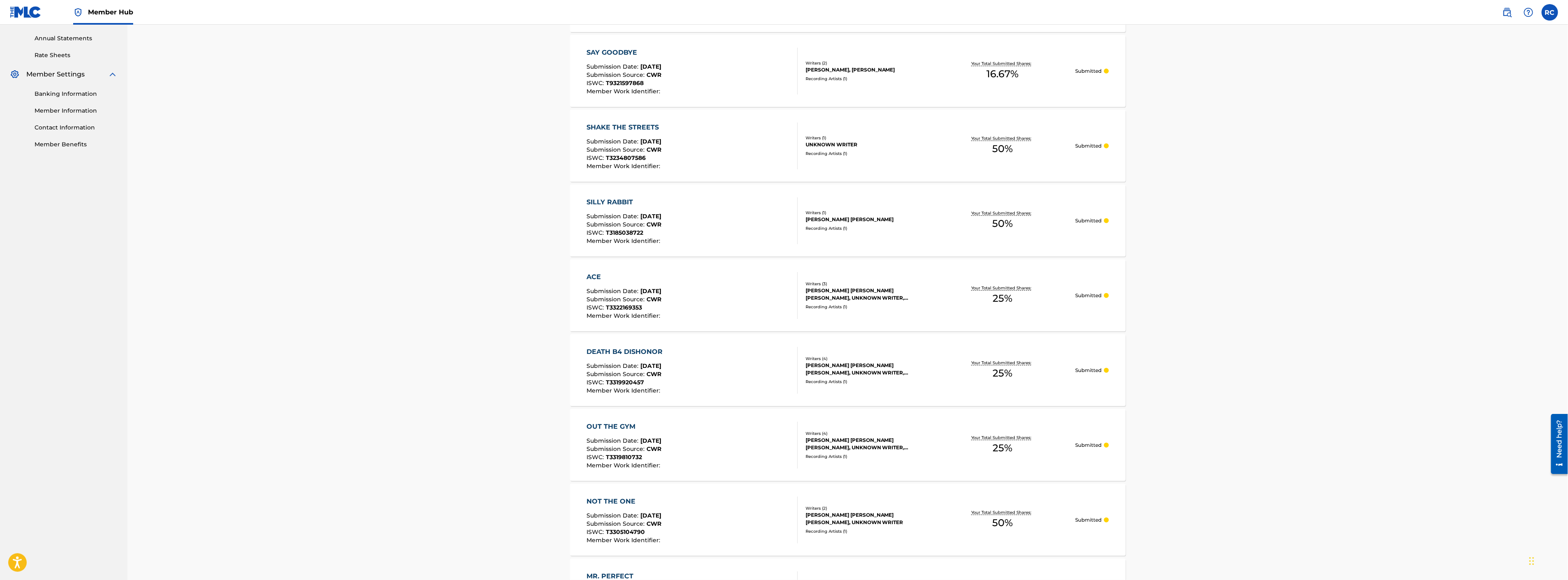
scroll to position [153, 0]
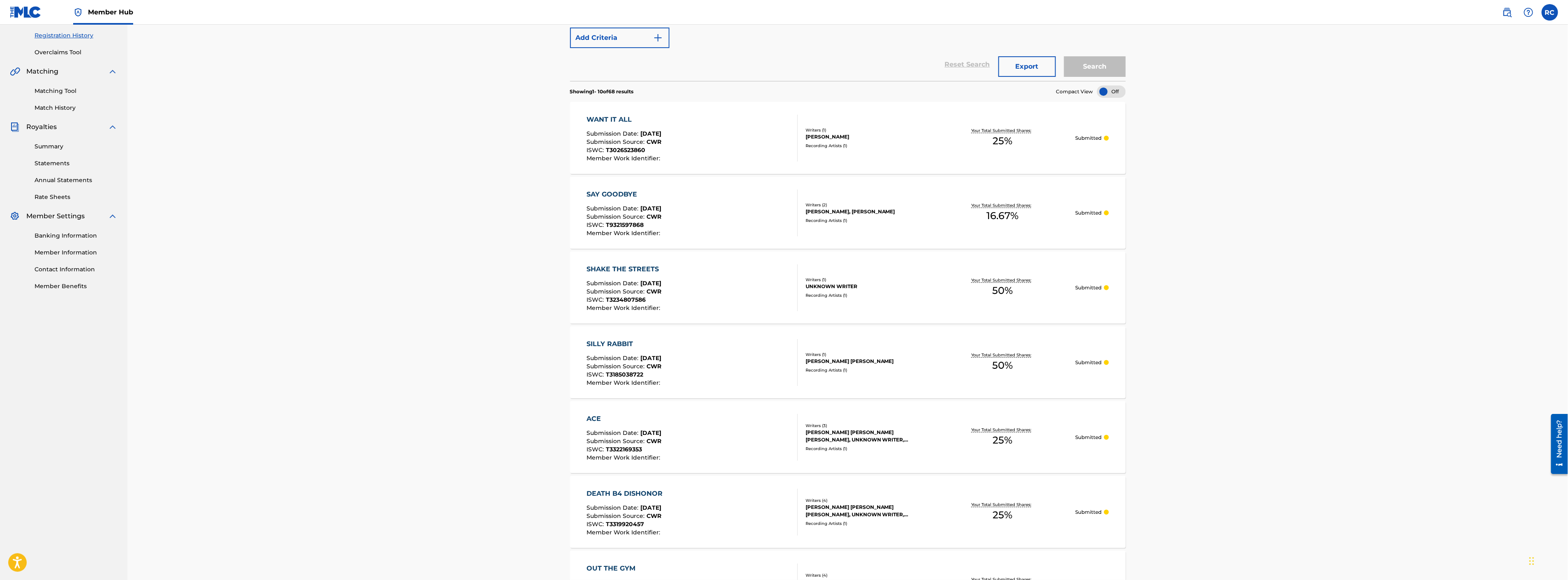
click at [839, 293] on div "Recording Artists ( 1 )" at bounding box center [867, 295] width 124 height 6
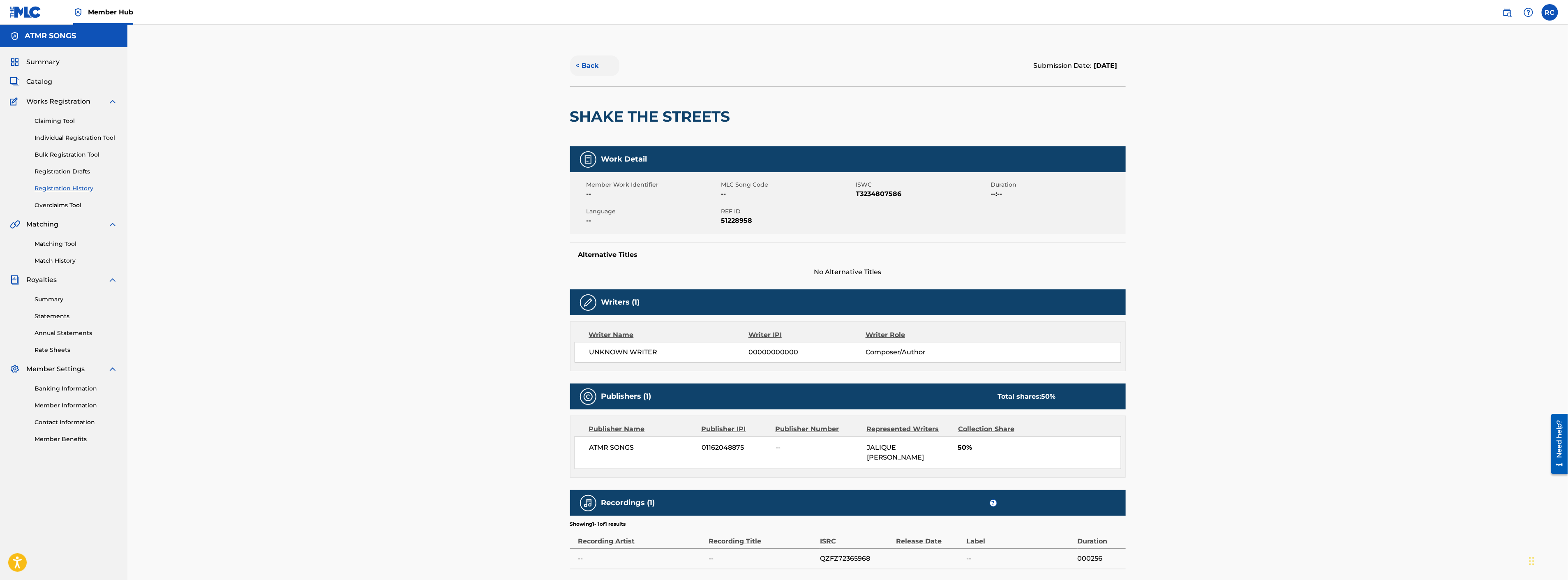
click at [587, 64] on button "< Back" at bounding box center [594, 65] width 49 height 21
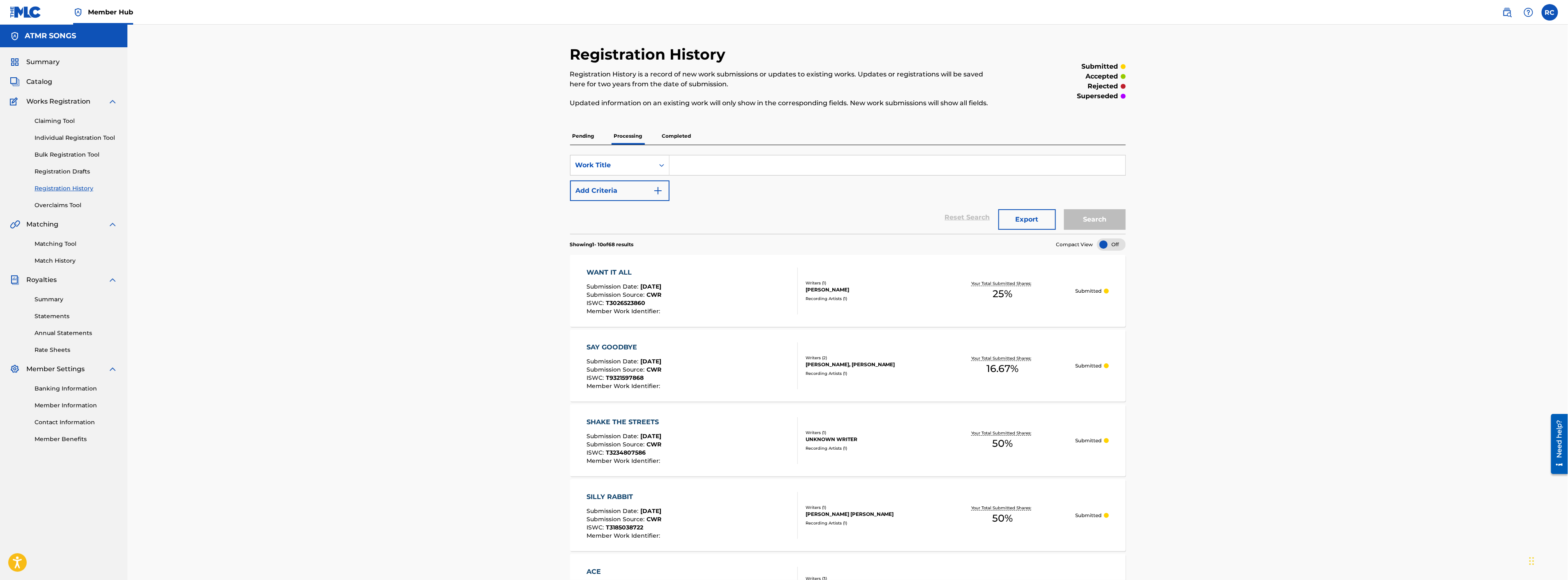
click at [661, 132] on p "Completed" at bounding box center [677, 136] width 34 height 17
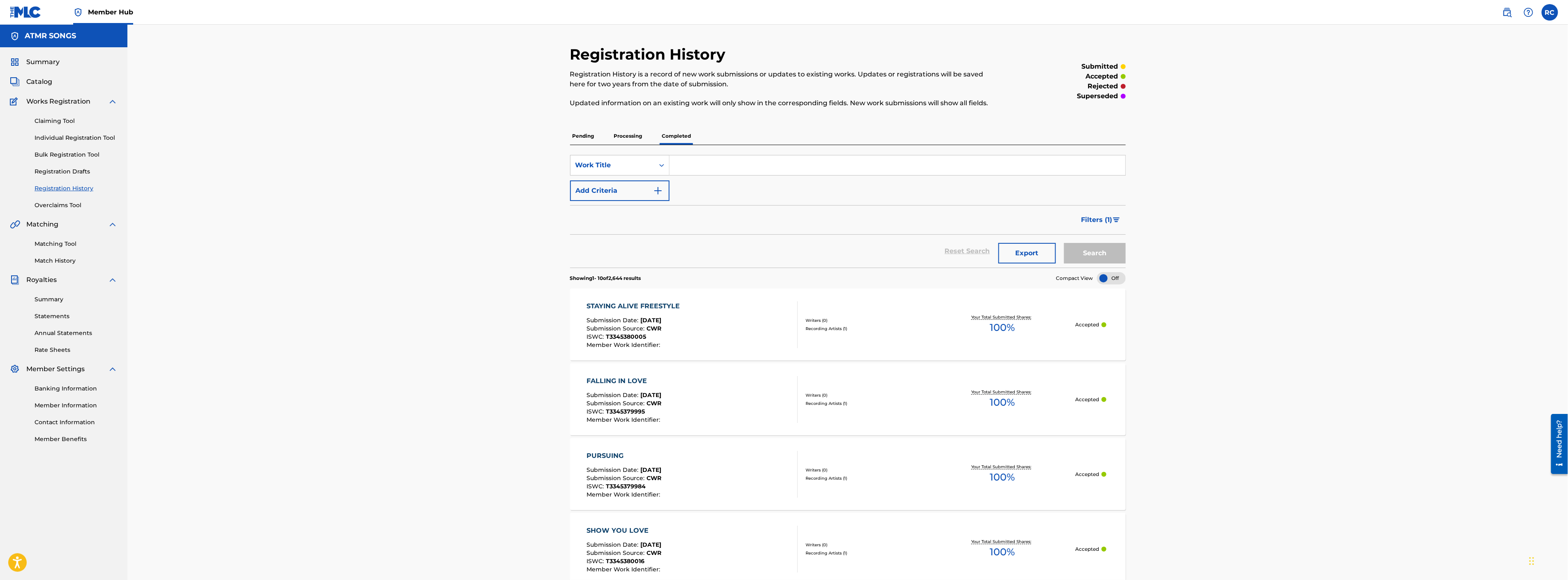
click at [1094, 218] on span "Filters ( 1 )" at bounding box center [1097, 219] width 31 height 10
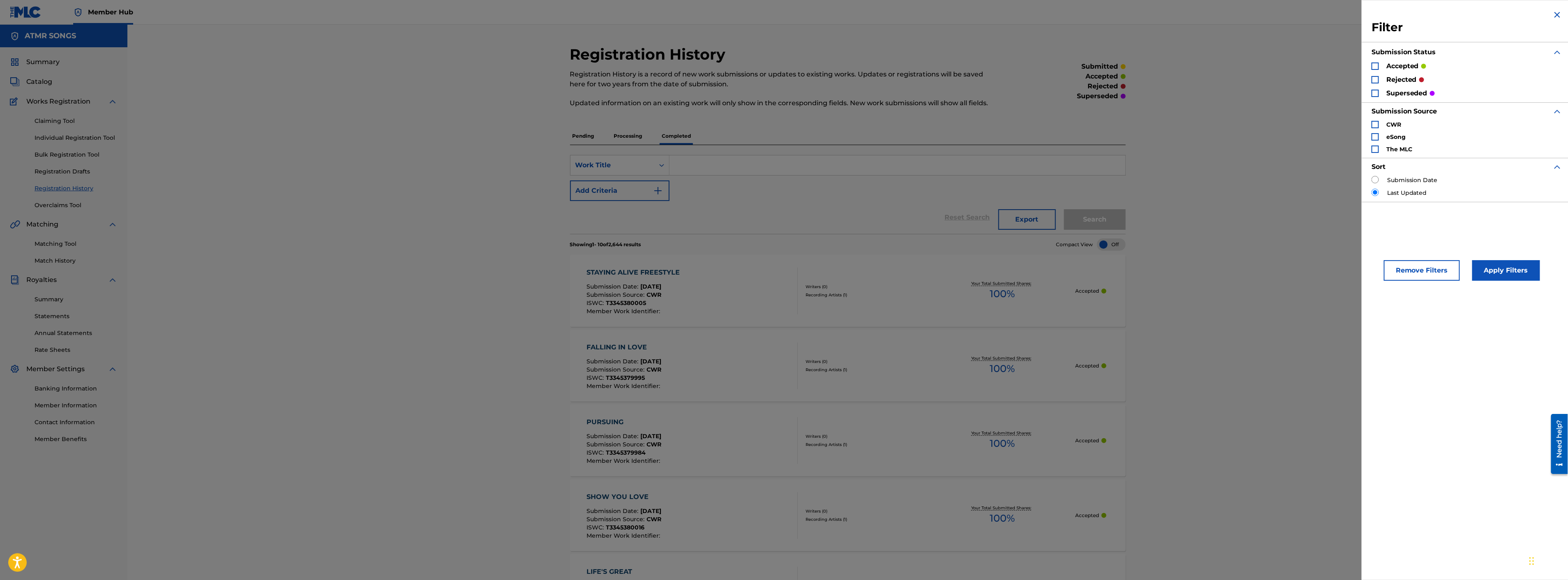
click at [1558, 14] on img "Search Form" at bounding box center [1557, 14] width 10 height 10
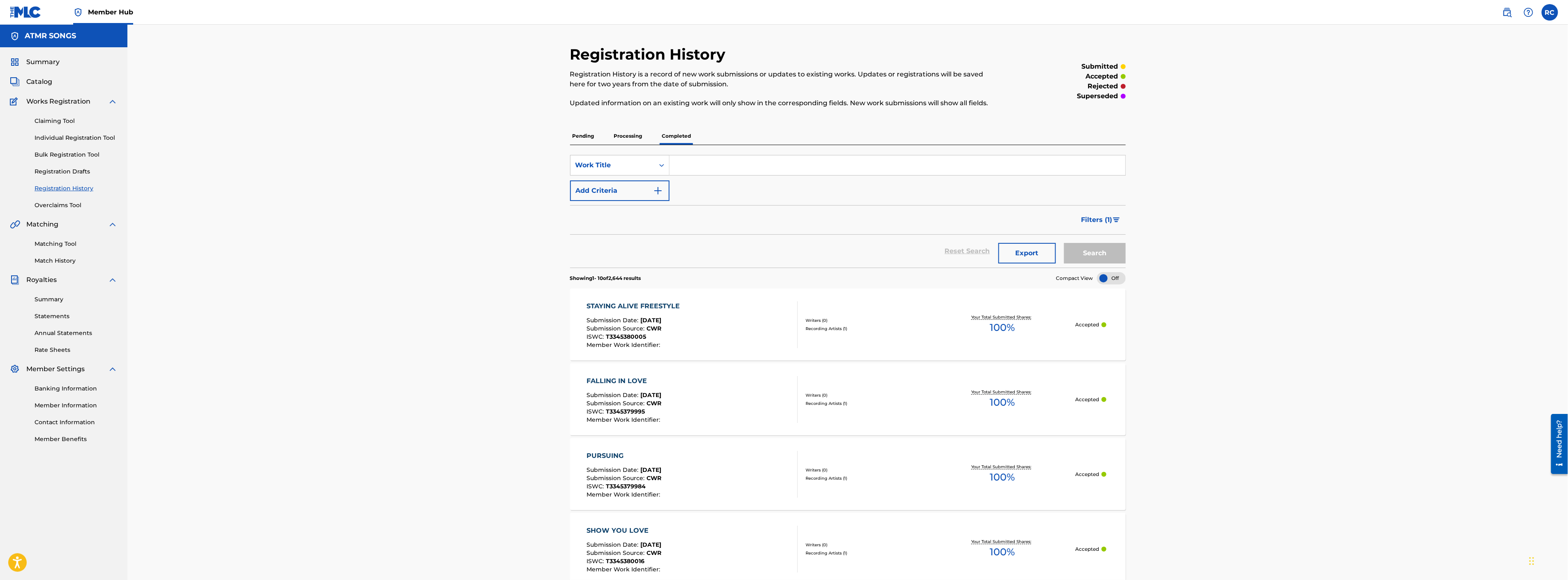
click at [627, 139] on p "Processing" at bounding box center [628, 136] width 34 height 17
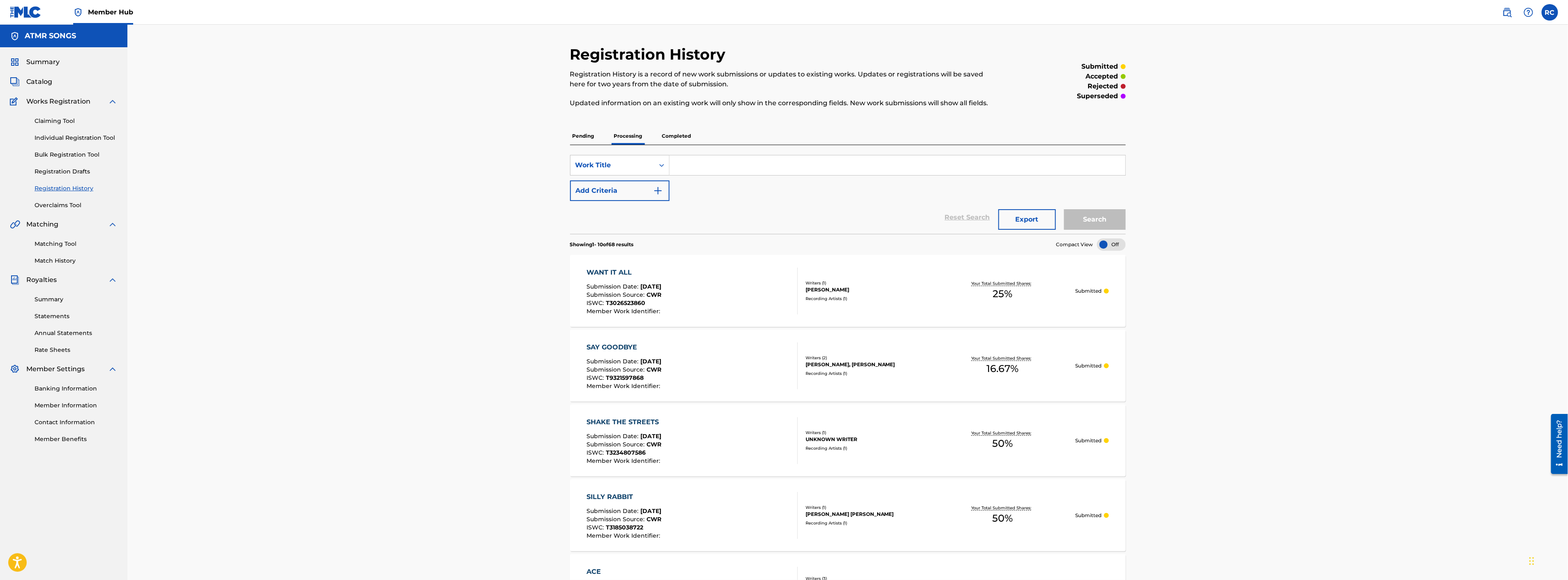
click at [582, 141] on p "Pending" at bounding box center [582, 136] width 26 height 17
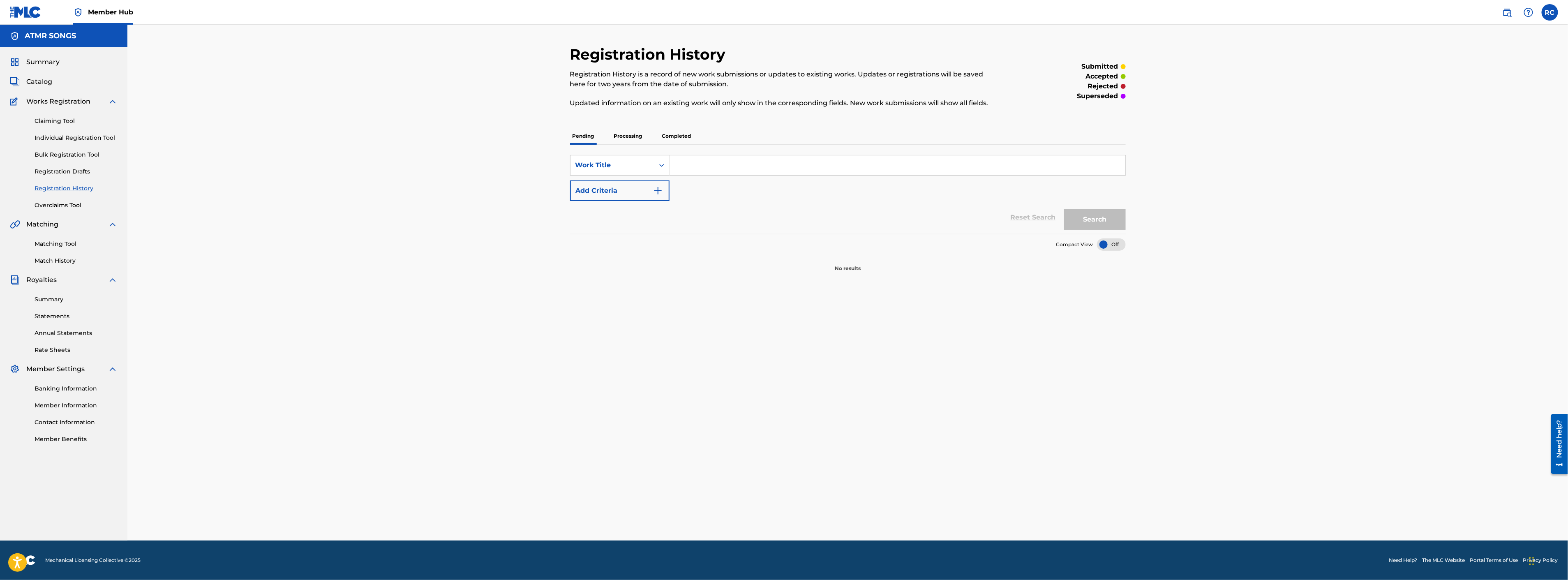
click at [630, 136] on p "Processing" at bounding box center [628, 136] width 34 height 17
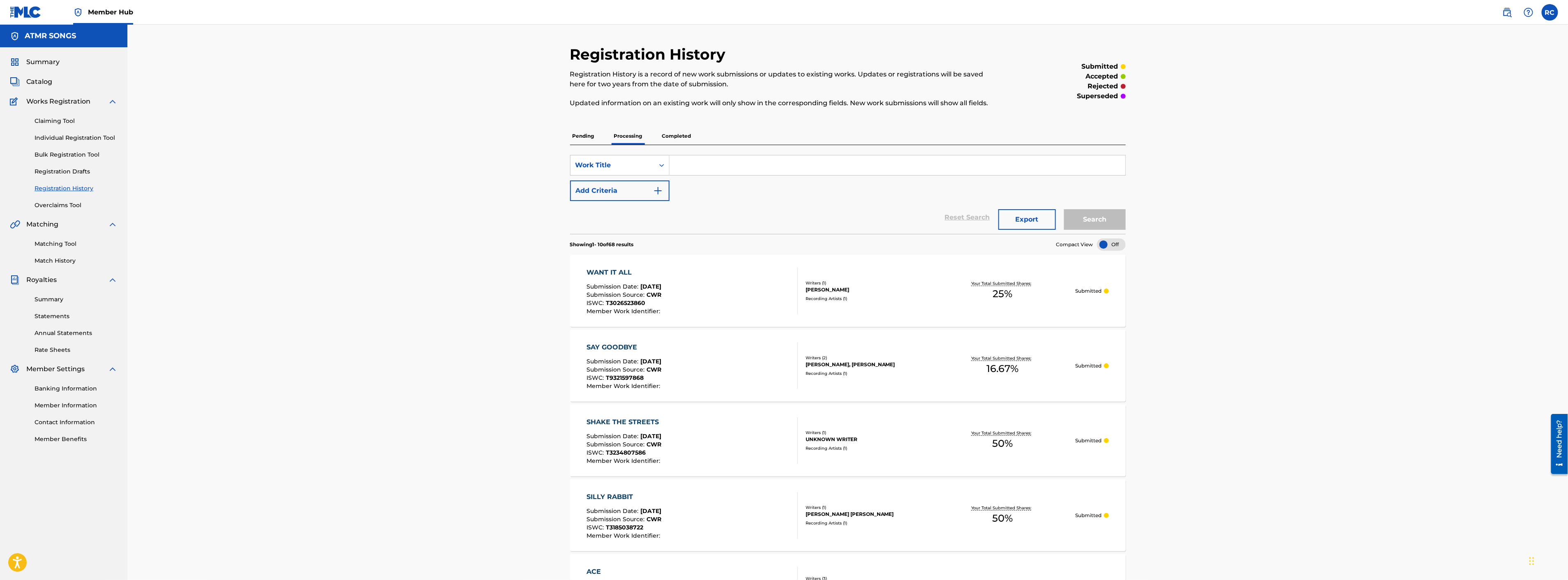
click at [685, 134] on p "Completed" at bounding box center [677, 136] width 34 height 17
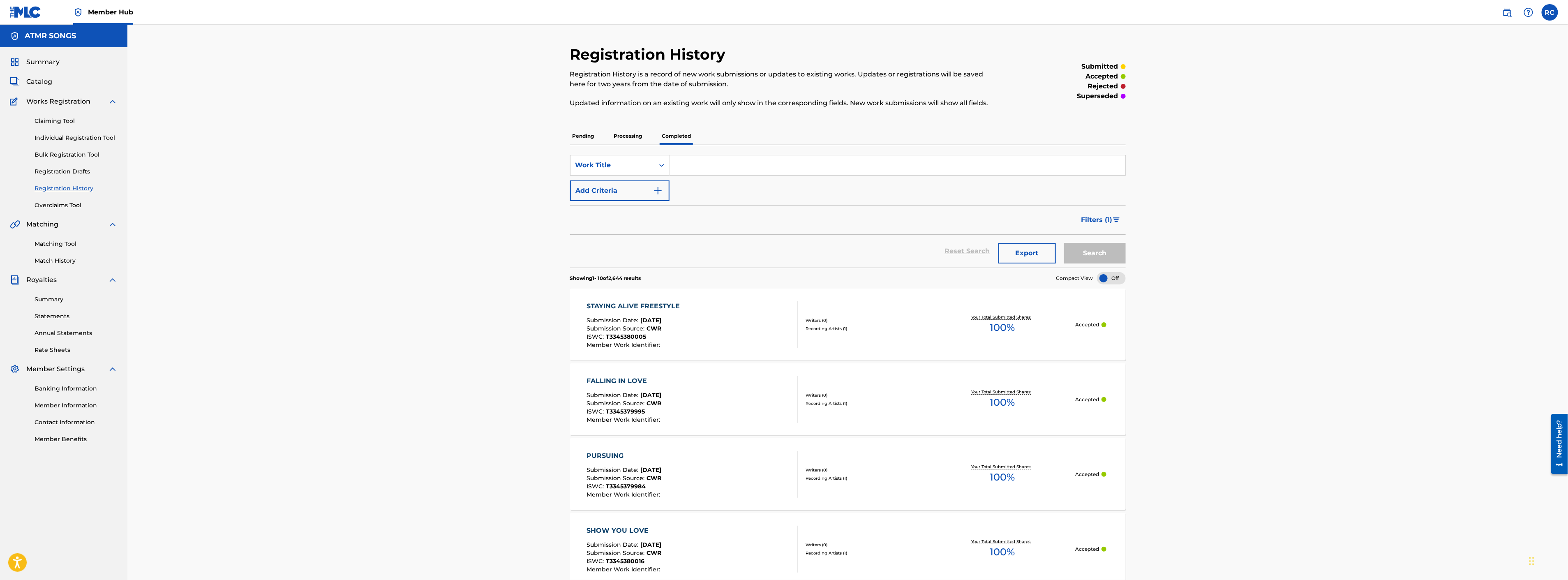
click at [634, 137] on p "Processing" at bounding box center [628, 136] width 34 height 17
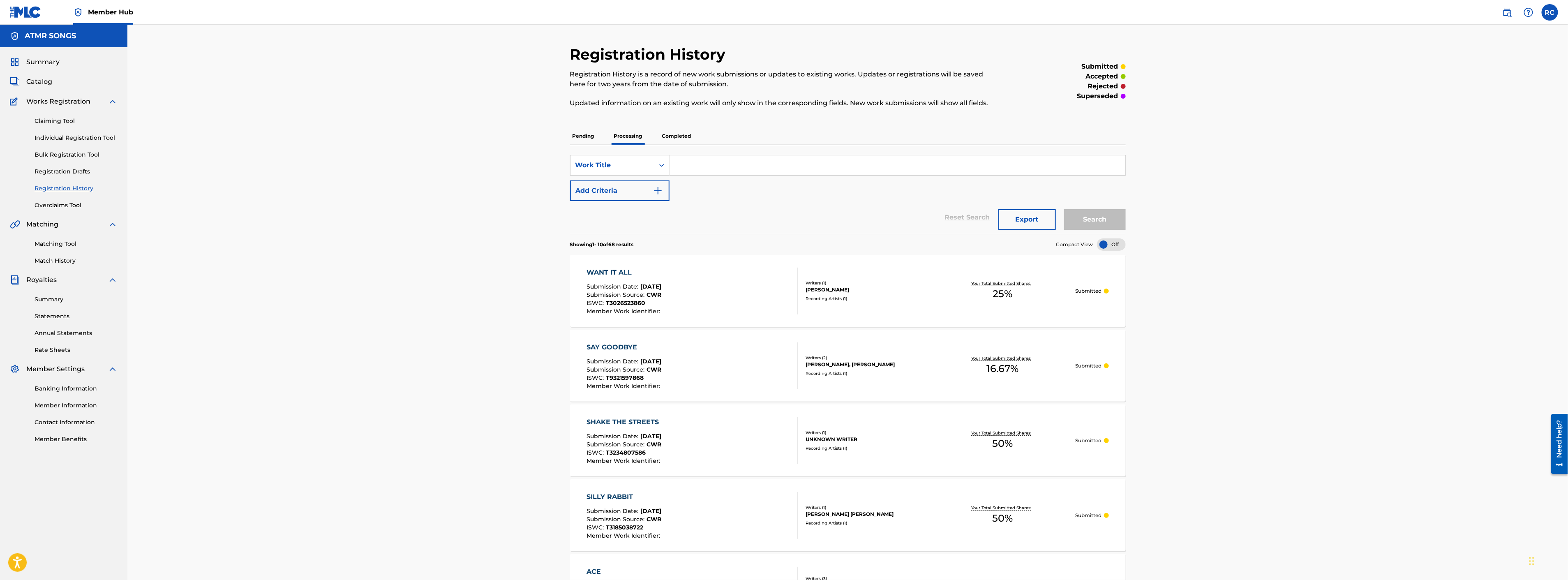
click at [582, 139] on p "Pending" at bounding box center [582, 136] width 26 height 17
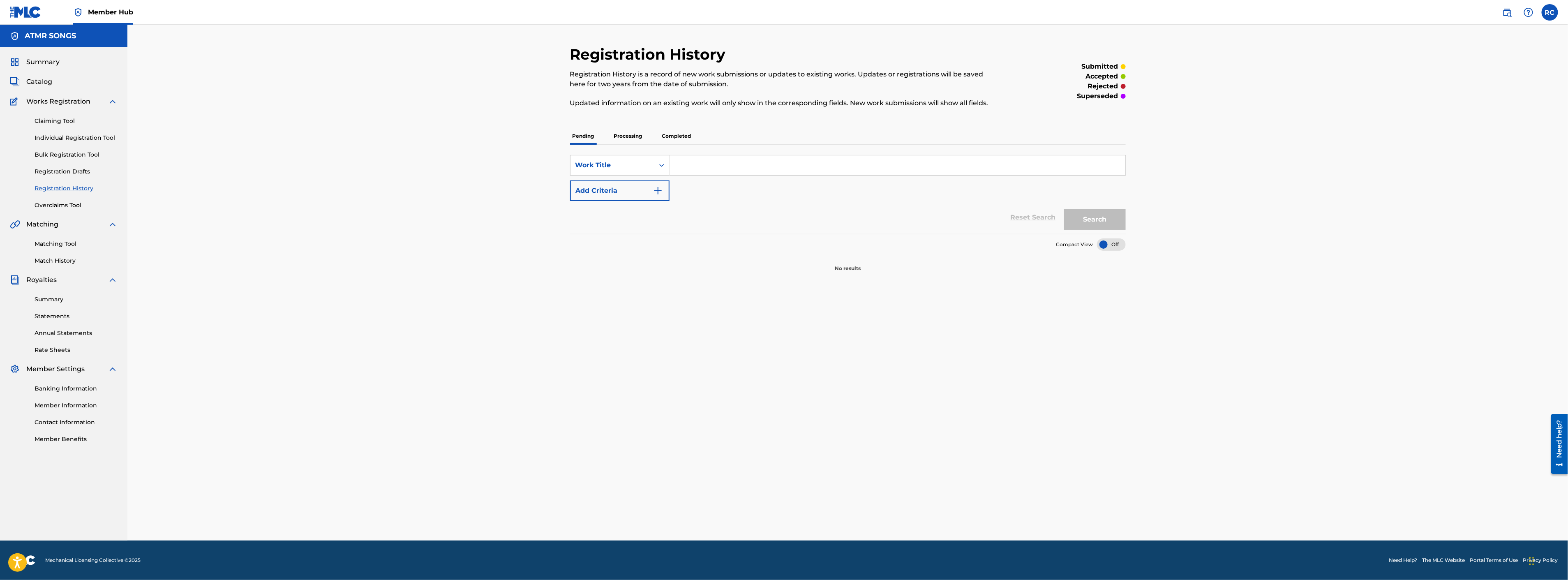
click at [628, 138] on p "Processing" at bounding box center [628, 136] width 34 height 17
